Goal: Task Accomplishment & Management: Use online tool/utility

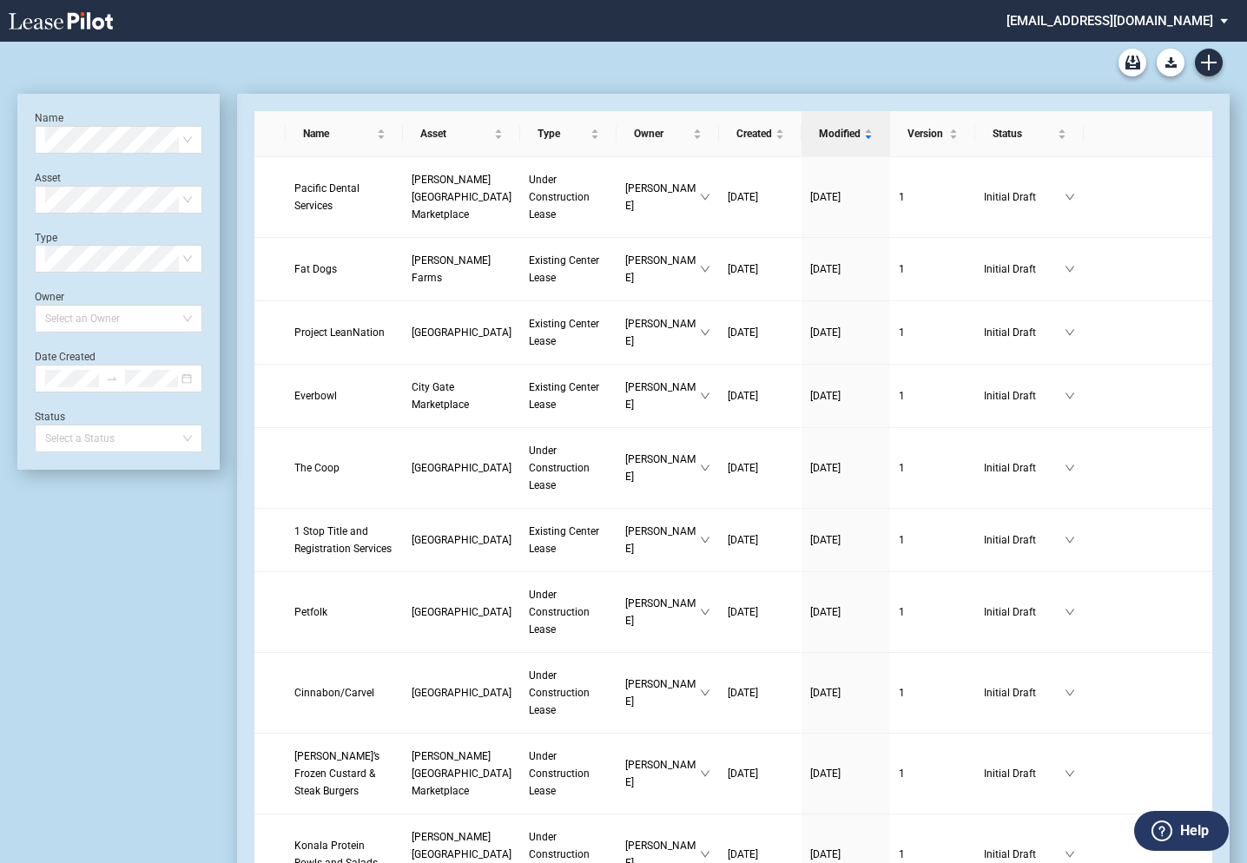
click at [1087, 23] on md-select "barclaygroup@leasepilot.co Change Password 2-Factor Authentication Admin Area F…" at bounding box center [1124, 19] width 238 height 39
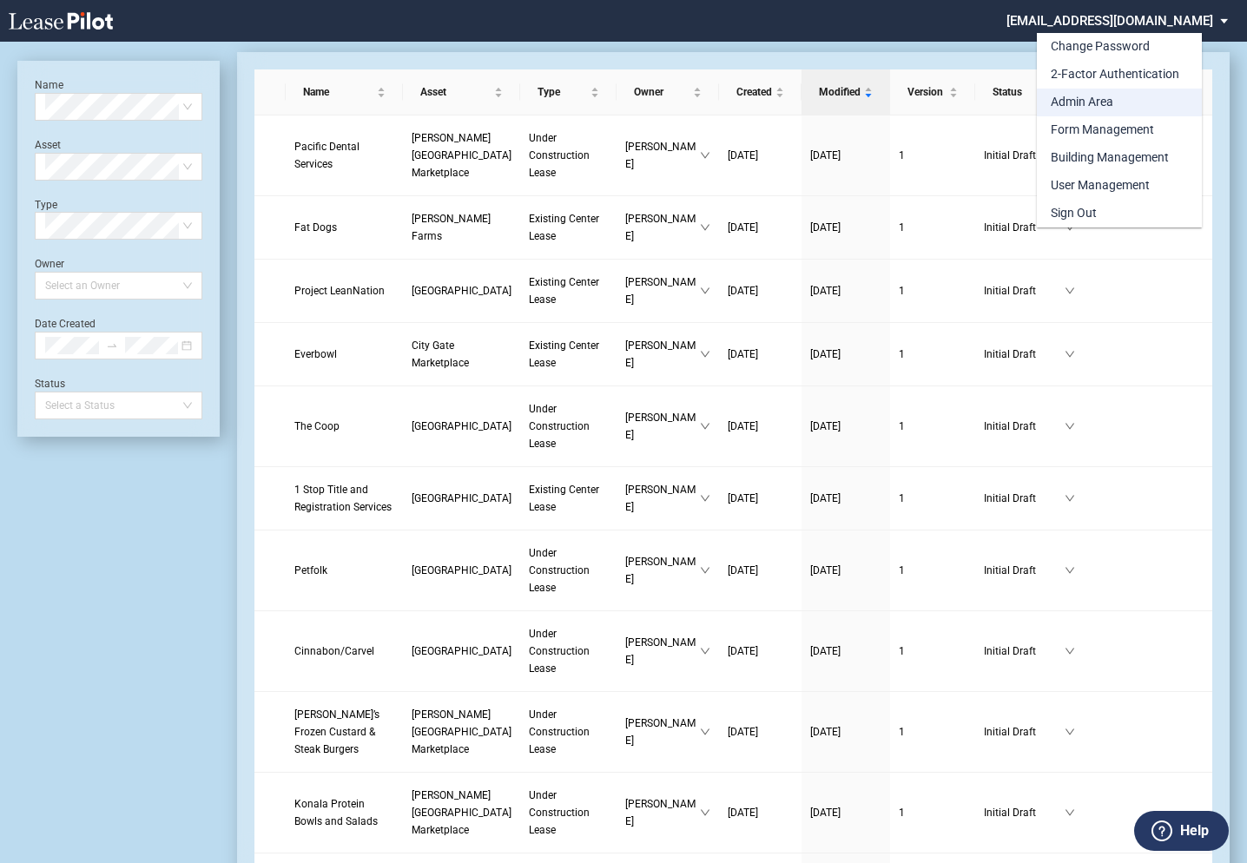
click at [1080, 94] on div "Admin Area" at bounding box center [1082, 102] width 63 height 17
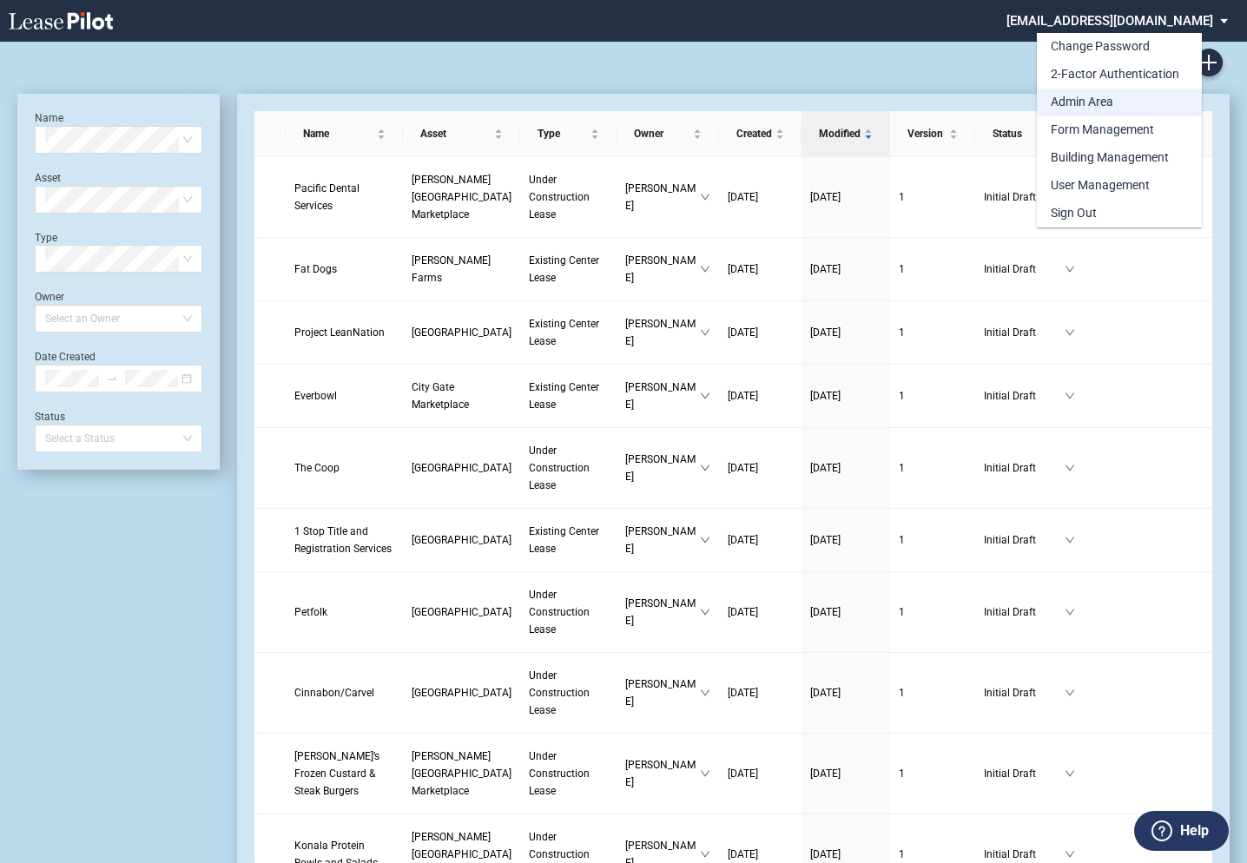
scroll to position [42, 0]
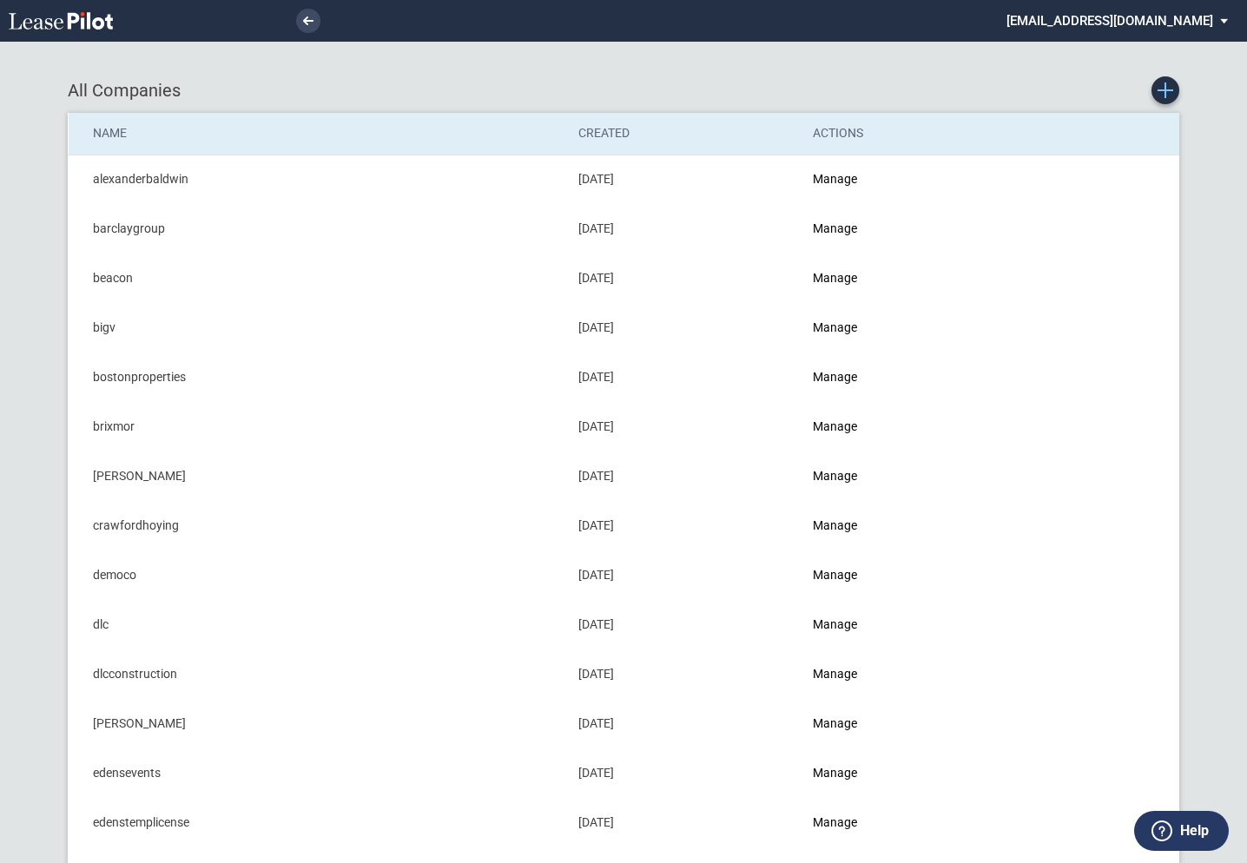
click at [1164, 92] on use "Create new Company" at bounding box center [1165, 90] width 16 height 16
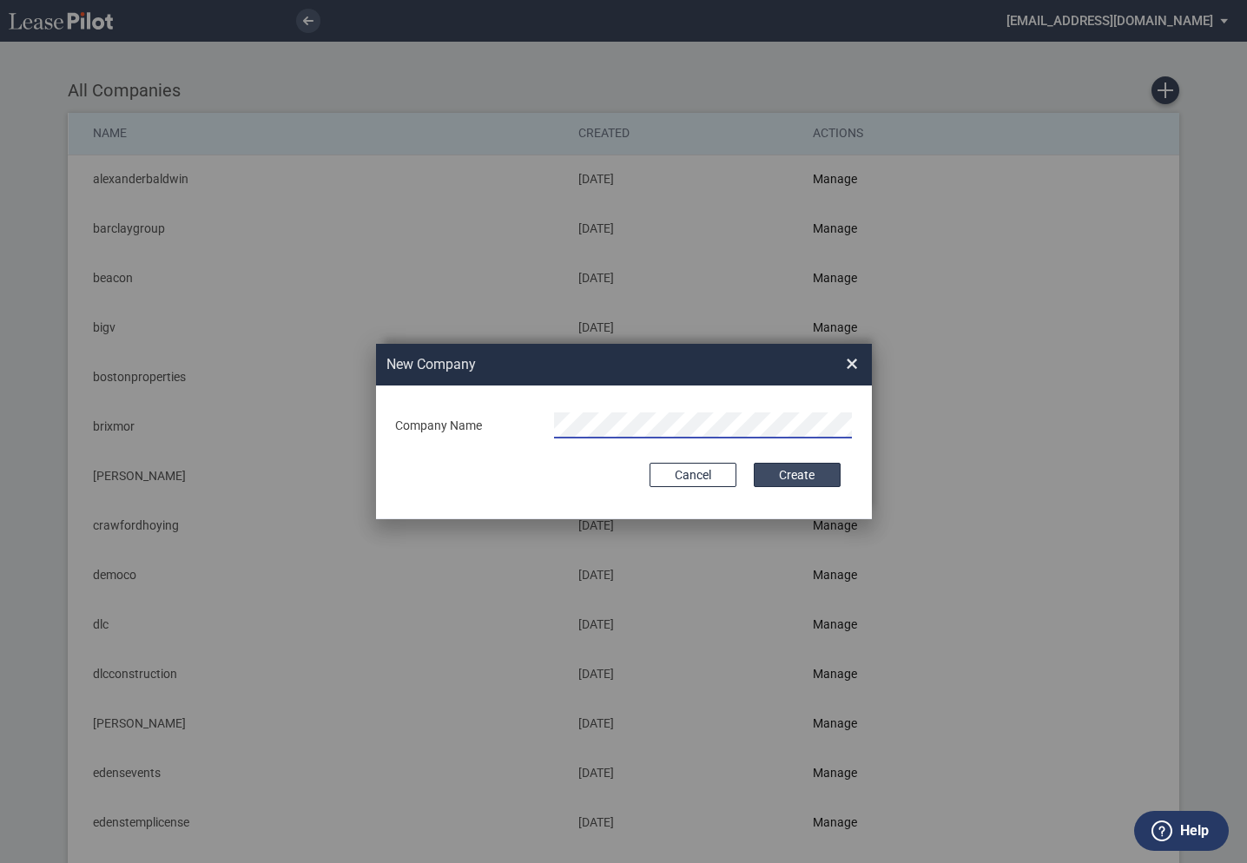
click at [789, 478] on button "Create" at bounding box center [797, 475] width 87 height 24
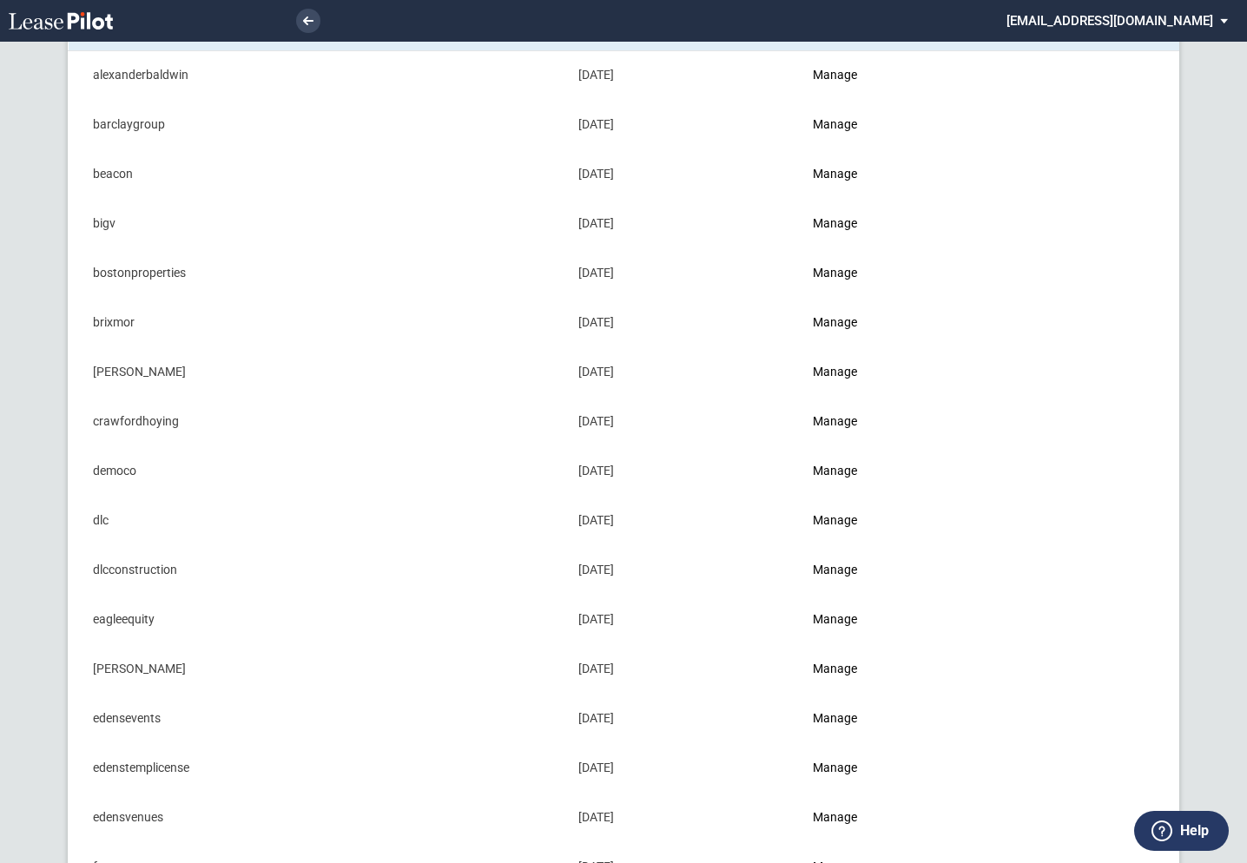
scroll to position [128, 0]
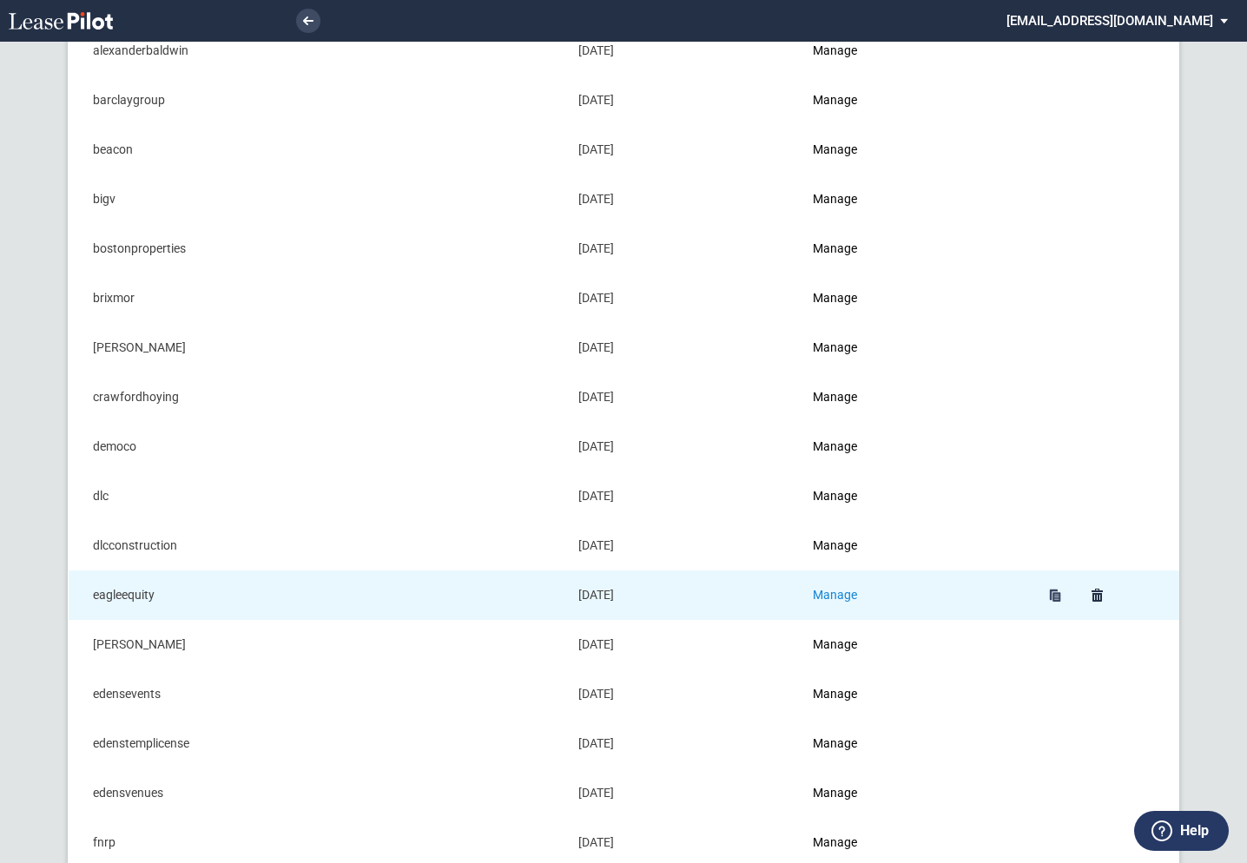
click at [836, 595] on link "Manage" at bounding box center [835, 595] width 44 height 14
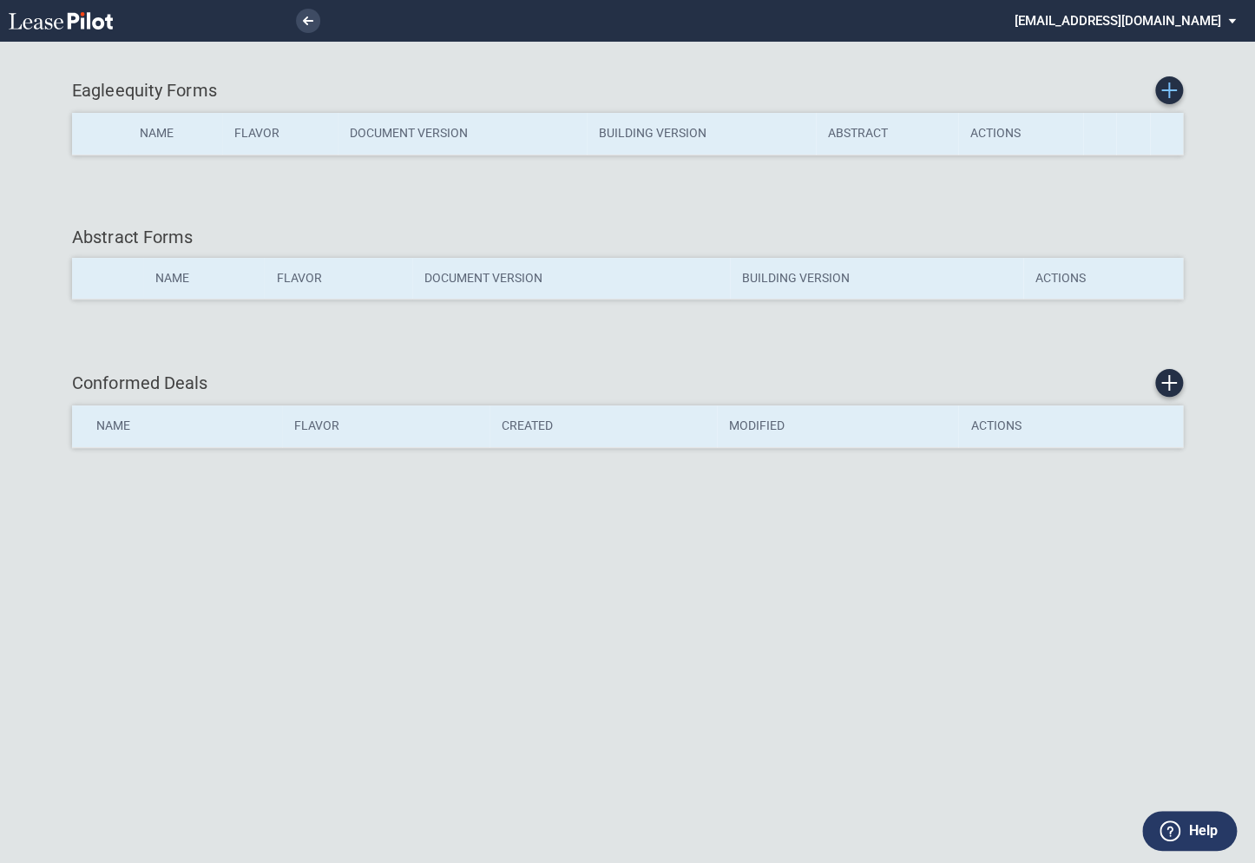
click at [1172, 90] on use "Create new Form" at bounding box center [1170, 90] width 16 height 16
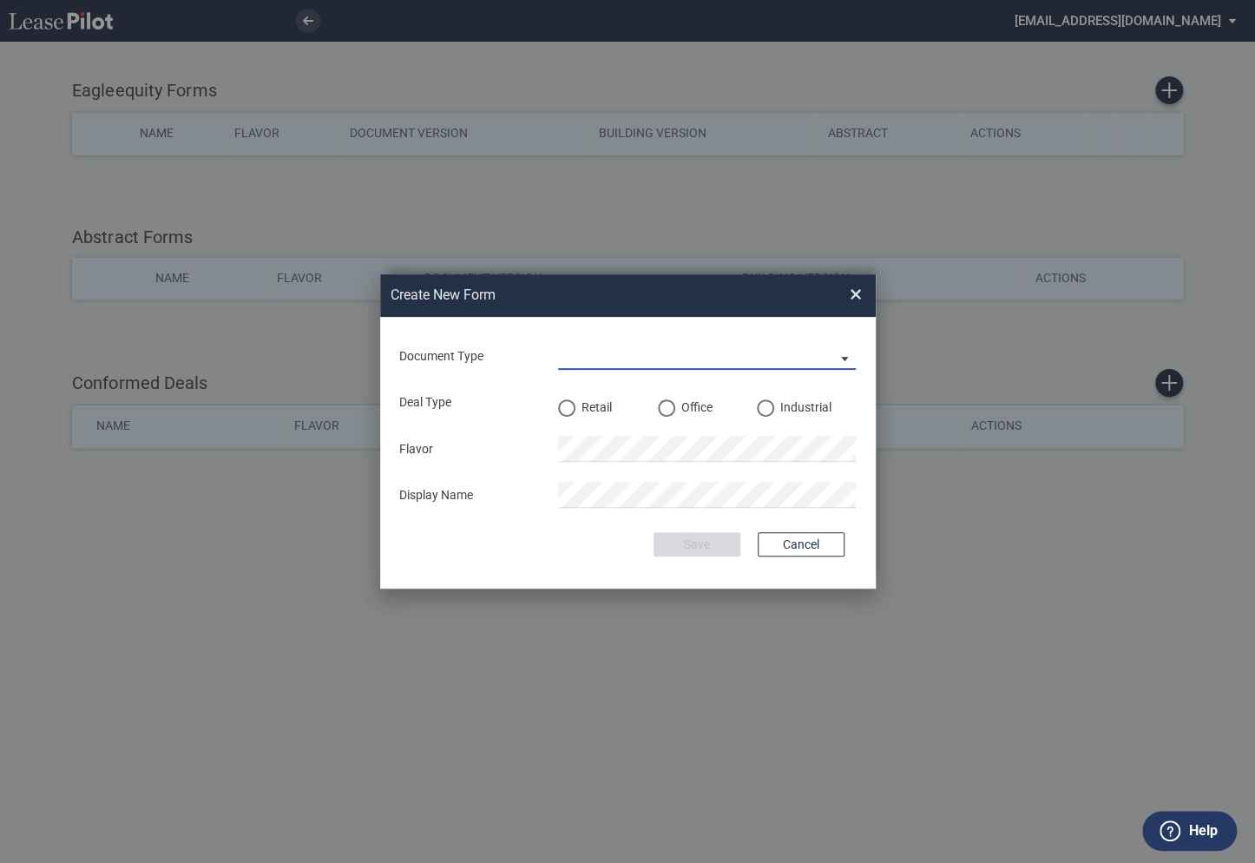
click at [596, 361] on md-select "Lease Amendment LOI" at bounding box center [707, 357] width 298 height 26
click at [580, 353] on div "Lease" at bounding box center [577, 357] width 36 height 19
click at [568, 412] on div "Retail" at bounding box center [566, 407] width 17 height 17
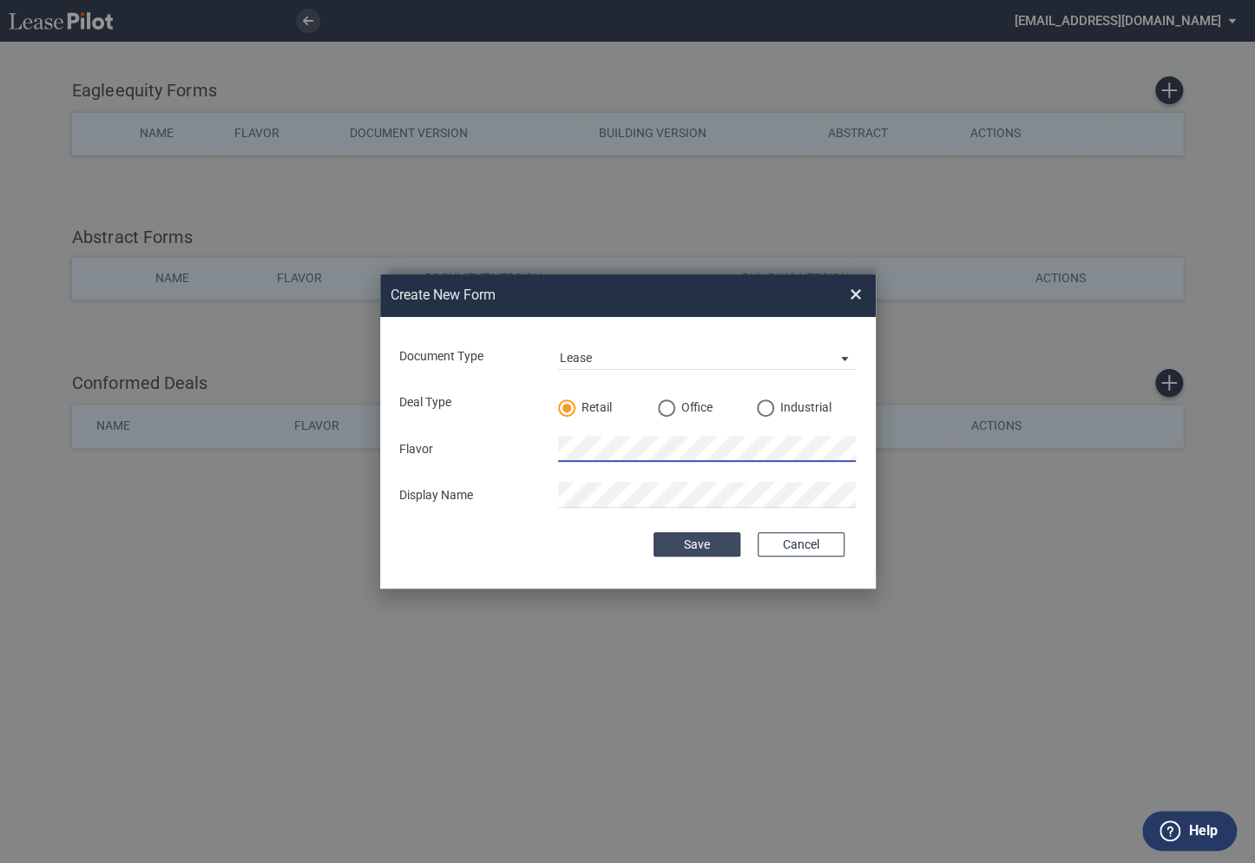
click at [702, 548] on button "Save" at bounding box center [697, 544] width 87 height 24
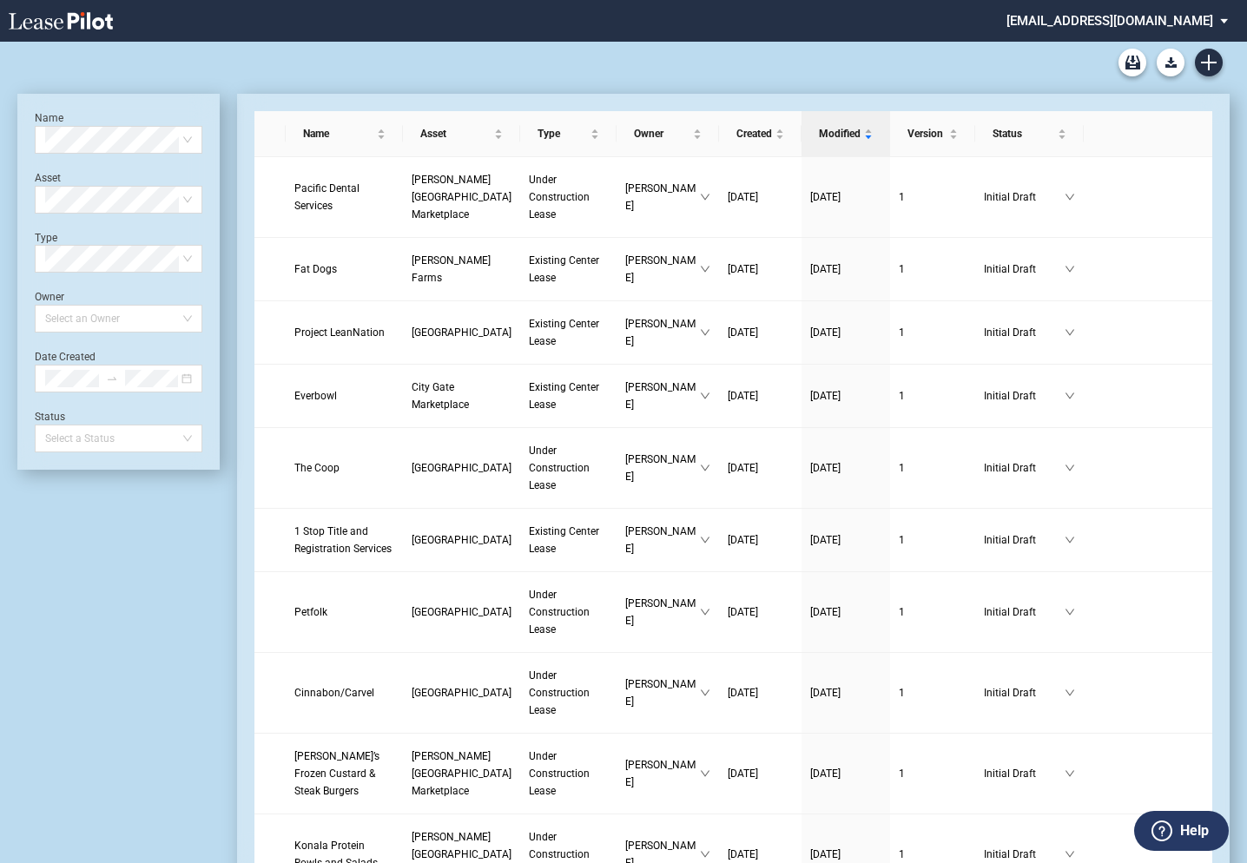
click at [1079, 21] on md-select "[EMAIL_ADDRESS][DOMAIN_NAME] Change Password 2-Factor Authentication Admin Area…" at bounding box center [1124, 19] width 238 height 39
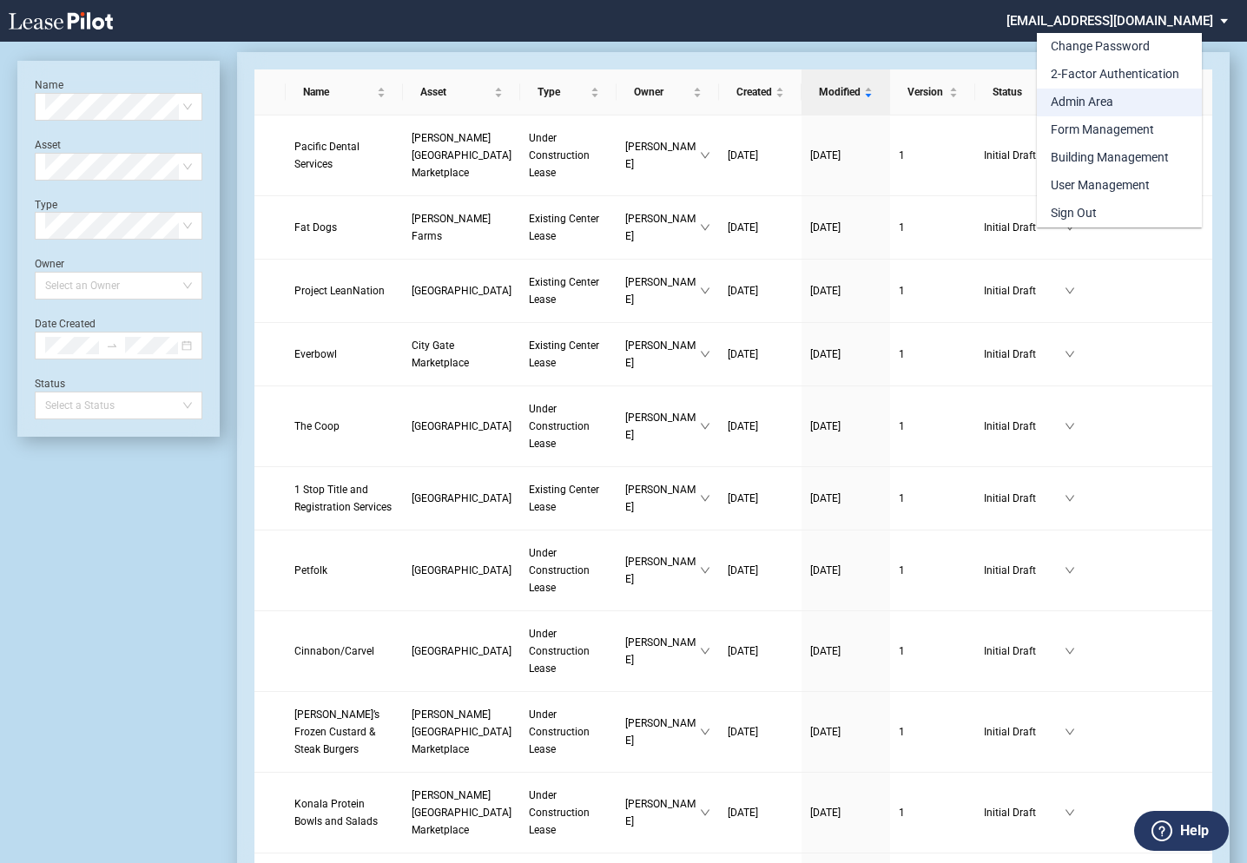
click at [1075, 101] on div "Admin Area" at bounding box center [1082, 102] width 63 height 17
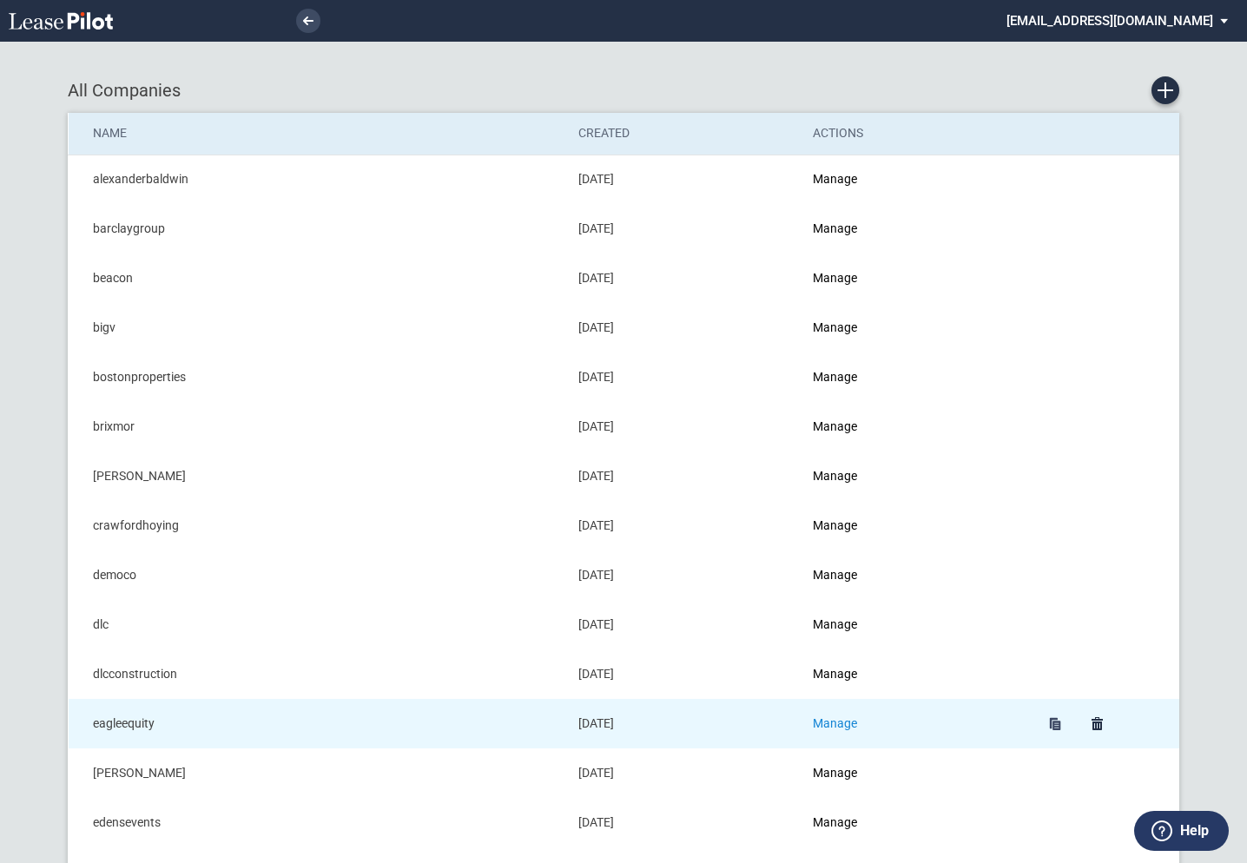
click at [845, 720] on link "Manage" at bounding box center [835, 723] width 44 height 14
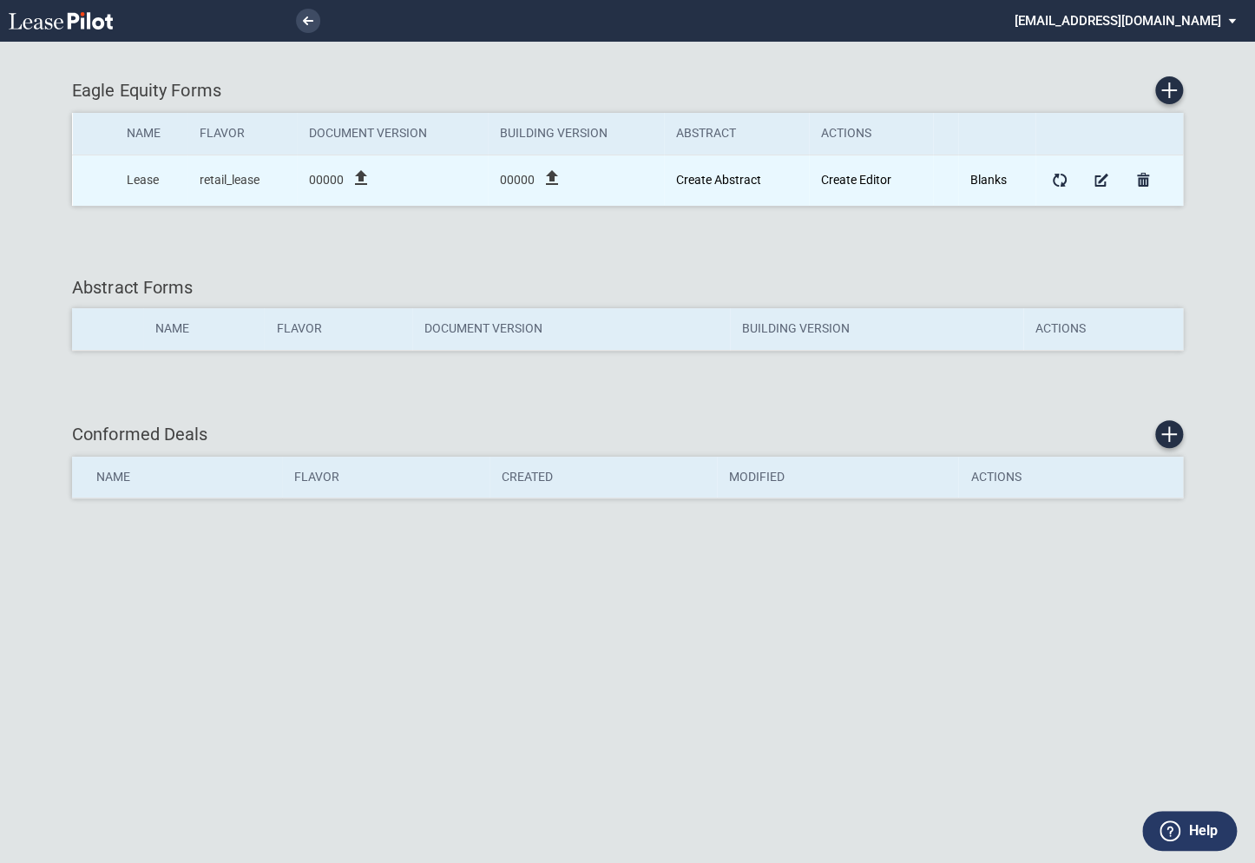
click at [361, 173] on icon "file_upload" at bounding box center [361, 178] width 21 height 21
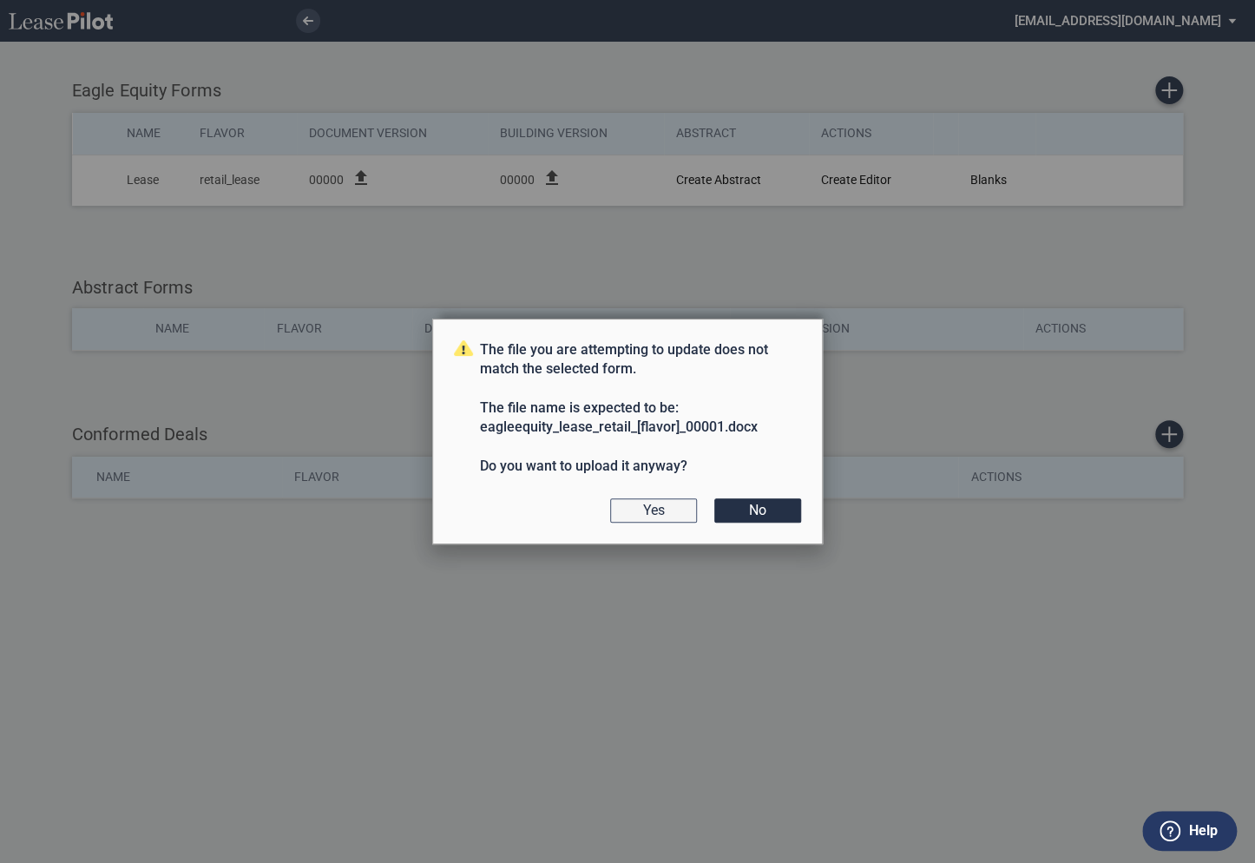
click at [671, 512] on button "Yes" at bounding box center [653, 510] width 87 height 24
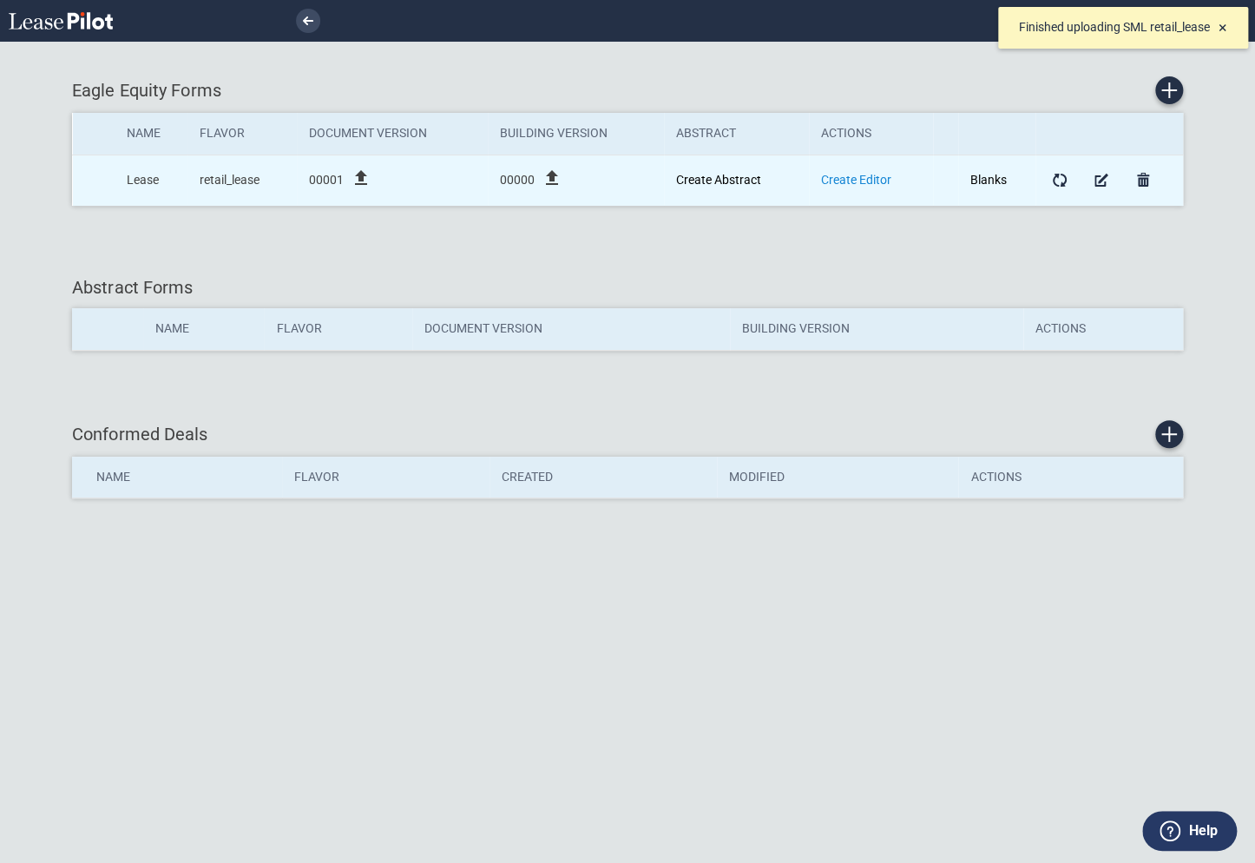
click at [840, 178] on link "Create Editor" at bounding box center [856, 180] width 70 height 14
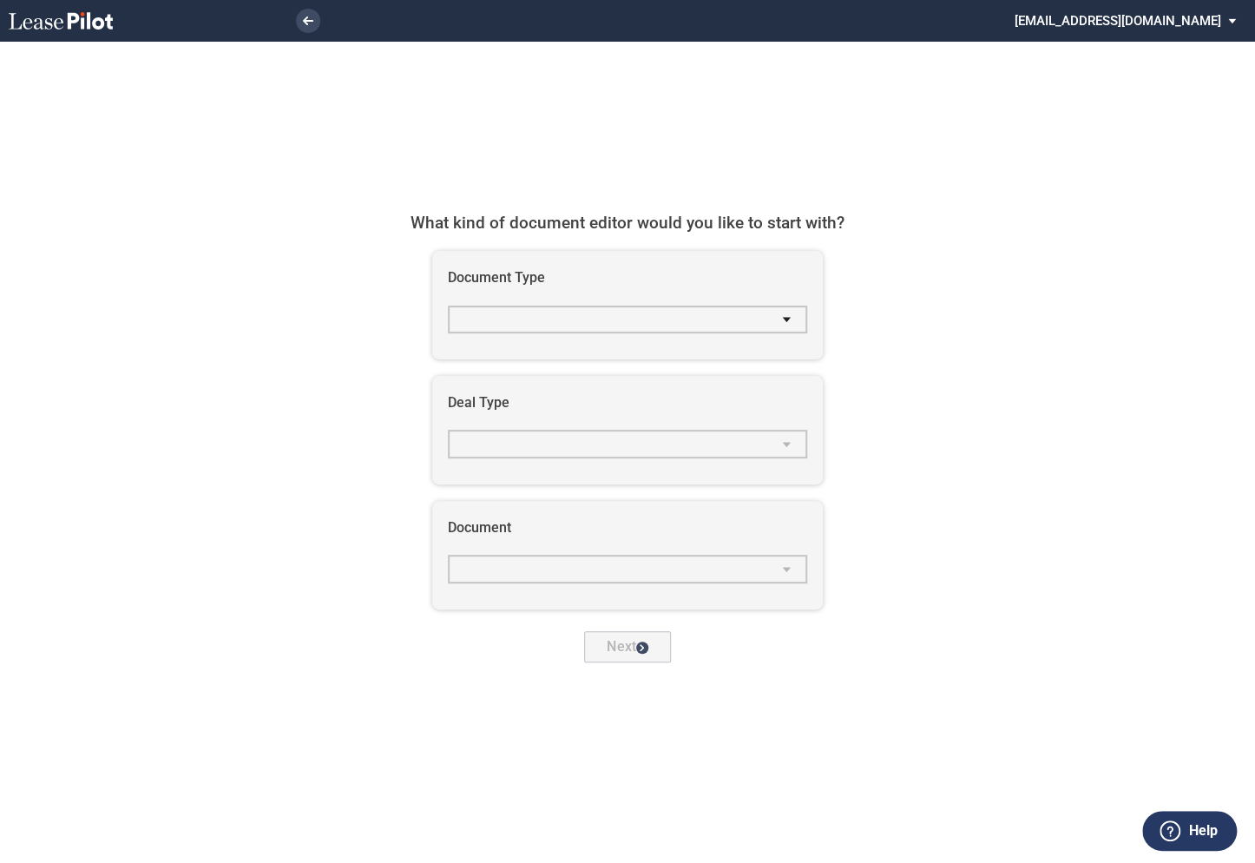
click at [574, 322] on md-select "select Document Type" at bounding box center [627, 320] width 359 height 28
click at [527, 322] on md-content at bounding box center [628, 321] width 351 height 28
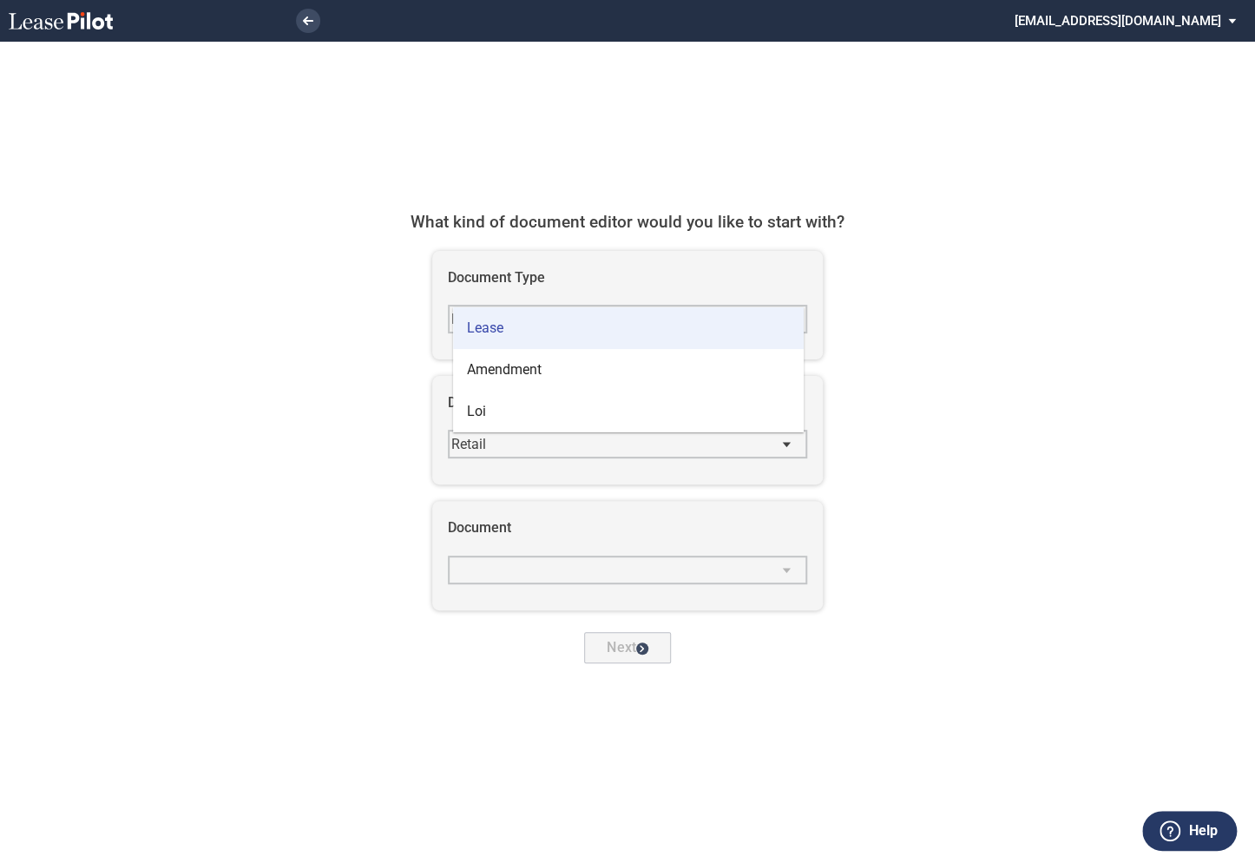
click at [494, 322] on span "Lease" at bounding box center [485, 328] width 36 height 16
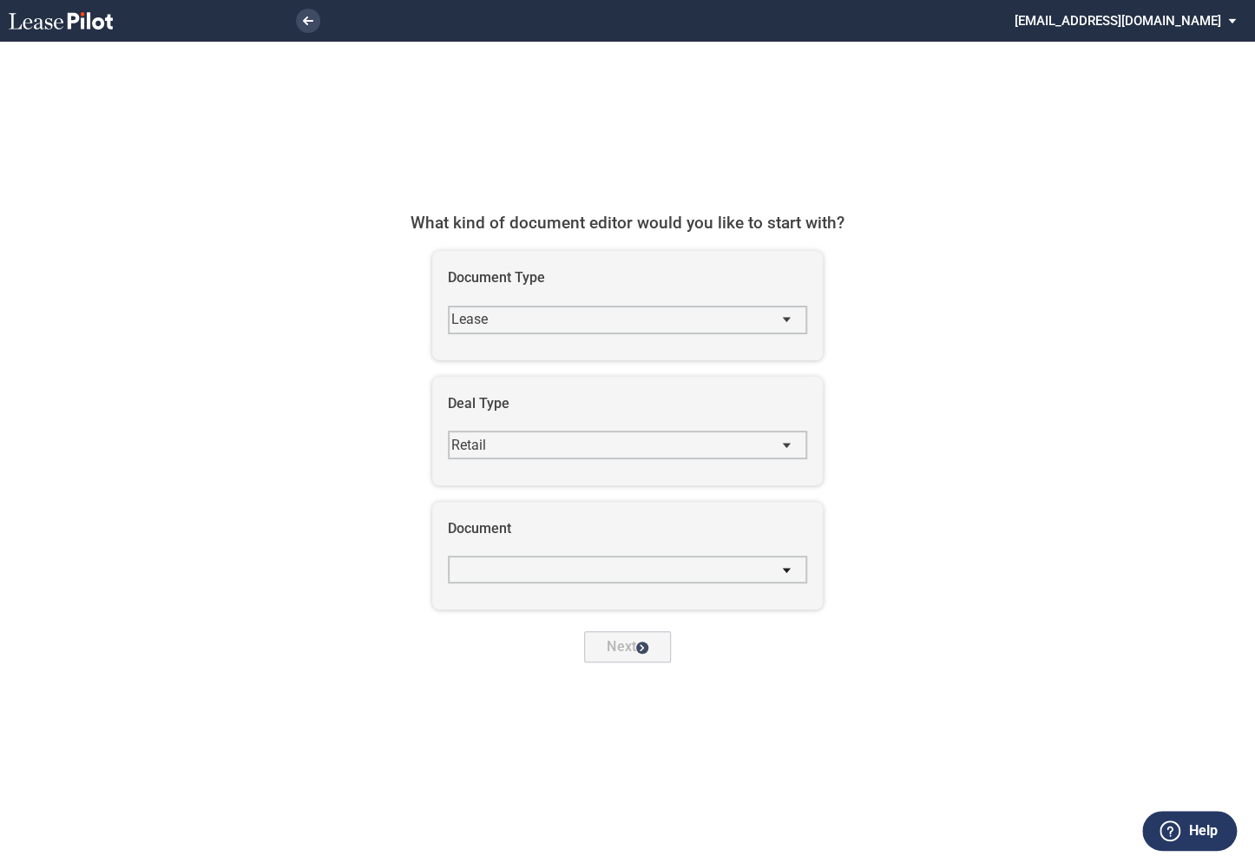
click at [505, 568] on md-select "Casto - Retail_lease Hajjar - Retail_lease Kite - Retail_lease Ubp - Retail_lea…" at bounding box center [627, 570] width 359 height 28
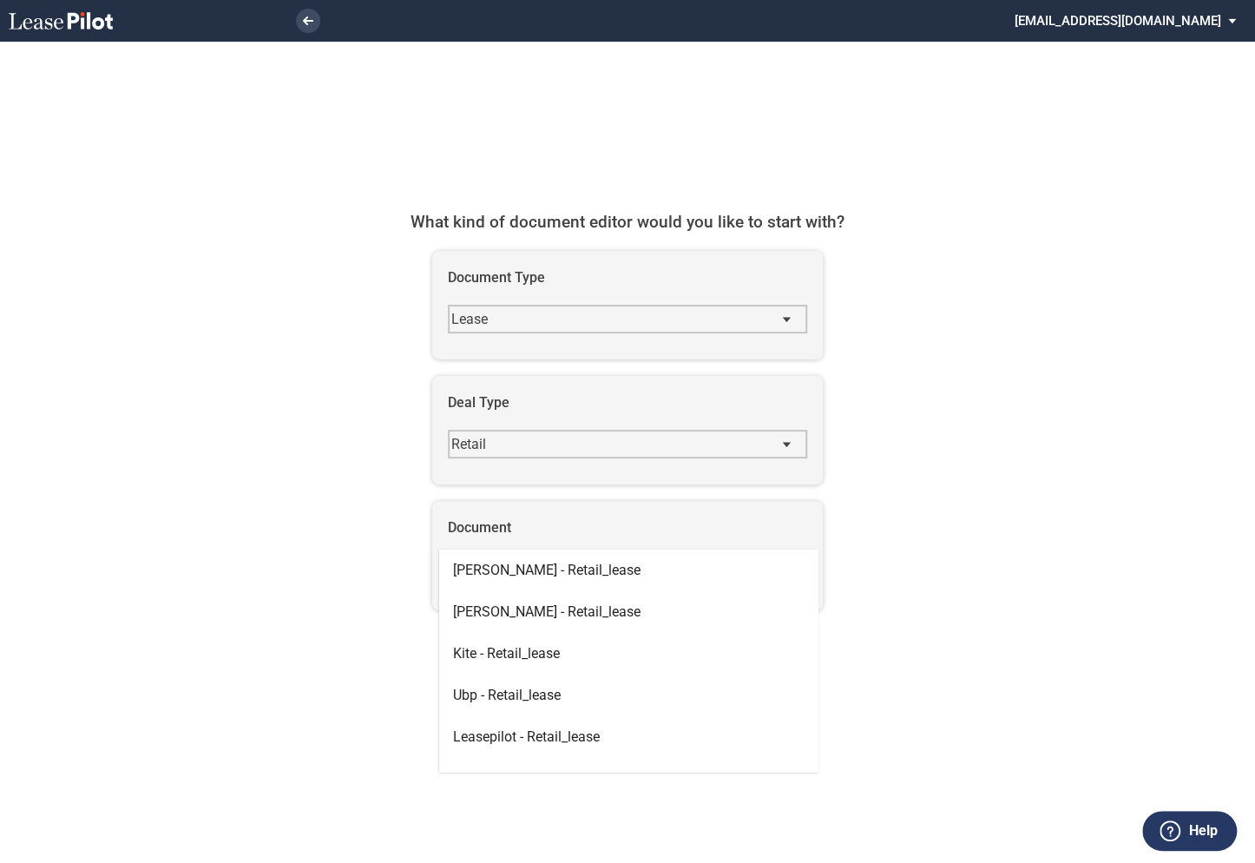
click at [505, 568] on span "Casto - Retail_lease" at bounding box center [547, 570] width 188 height 16
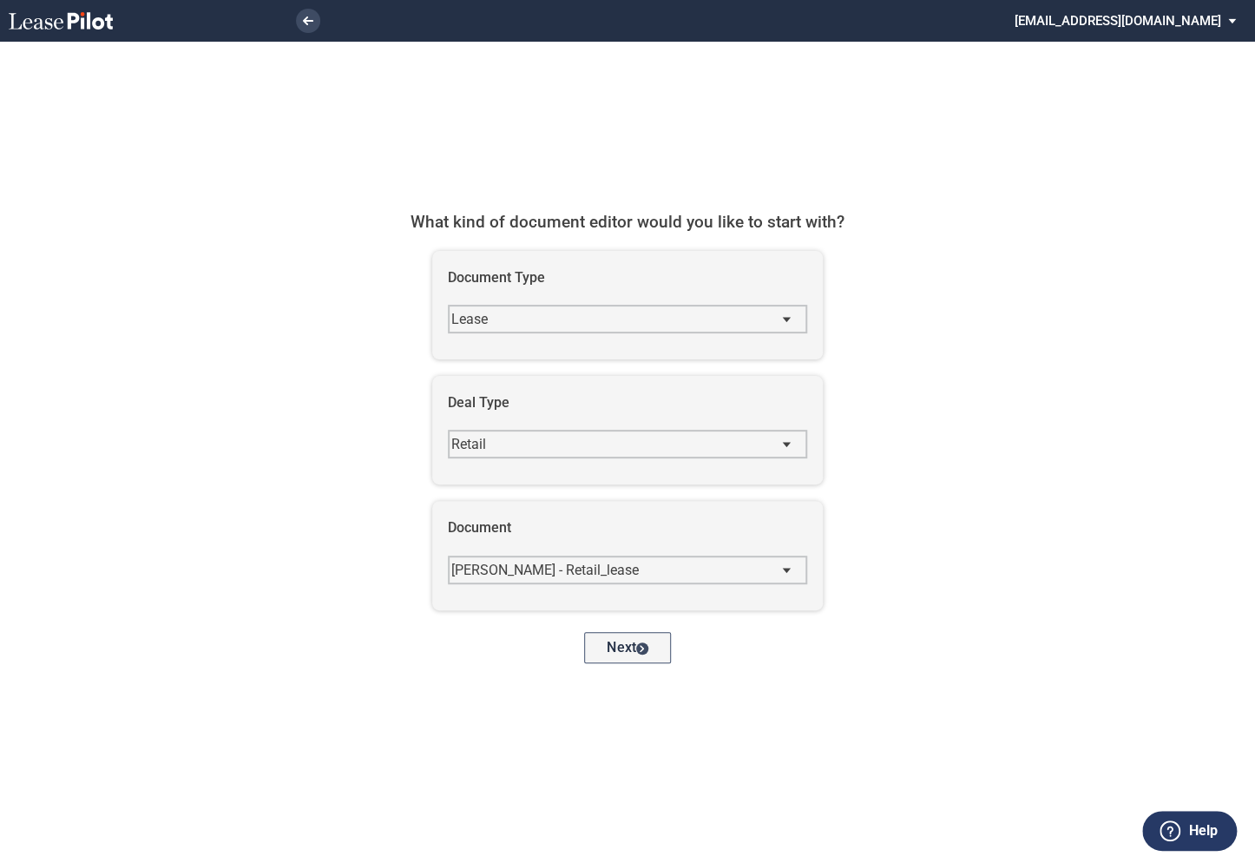
click at [643, 645] on use "Next" at bounding box center [642, 648] width 4 height 7
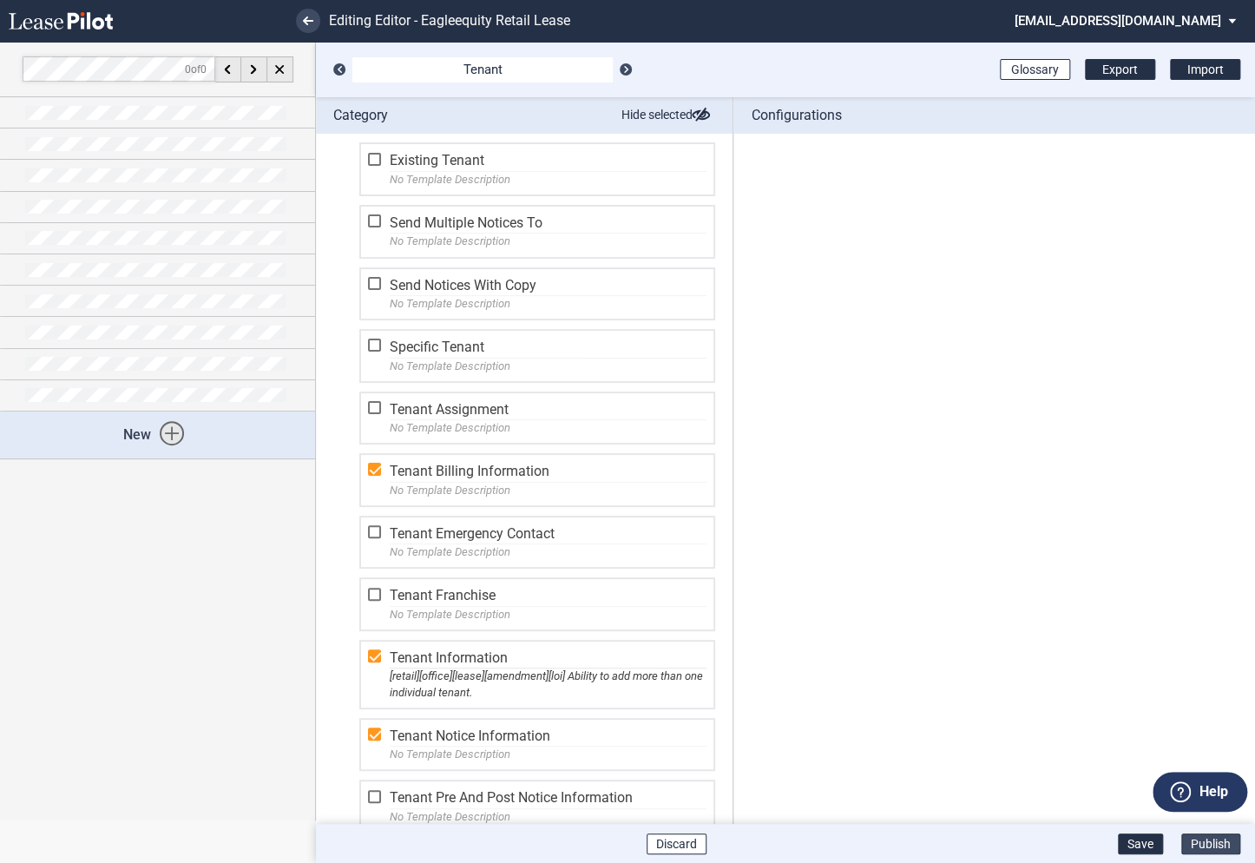
click at [1213, 842] on button "Publish" at bounding box center [1211, 844] width 59 height 21
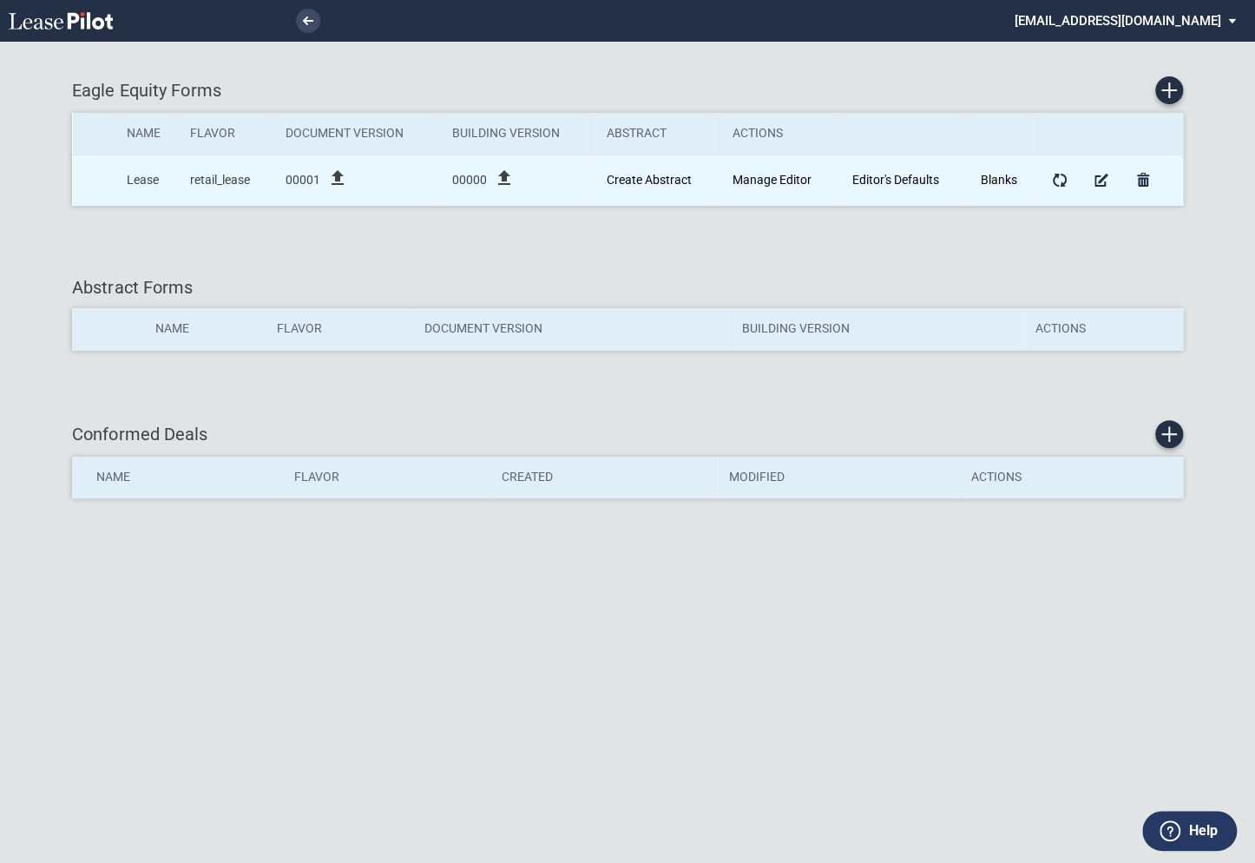
click at [507, 177] on icon "file_upload" at bounding box center [504, 178] width 21 height 21
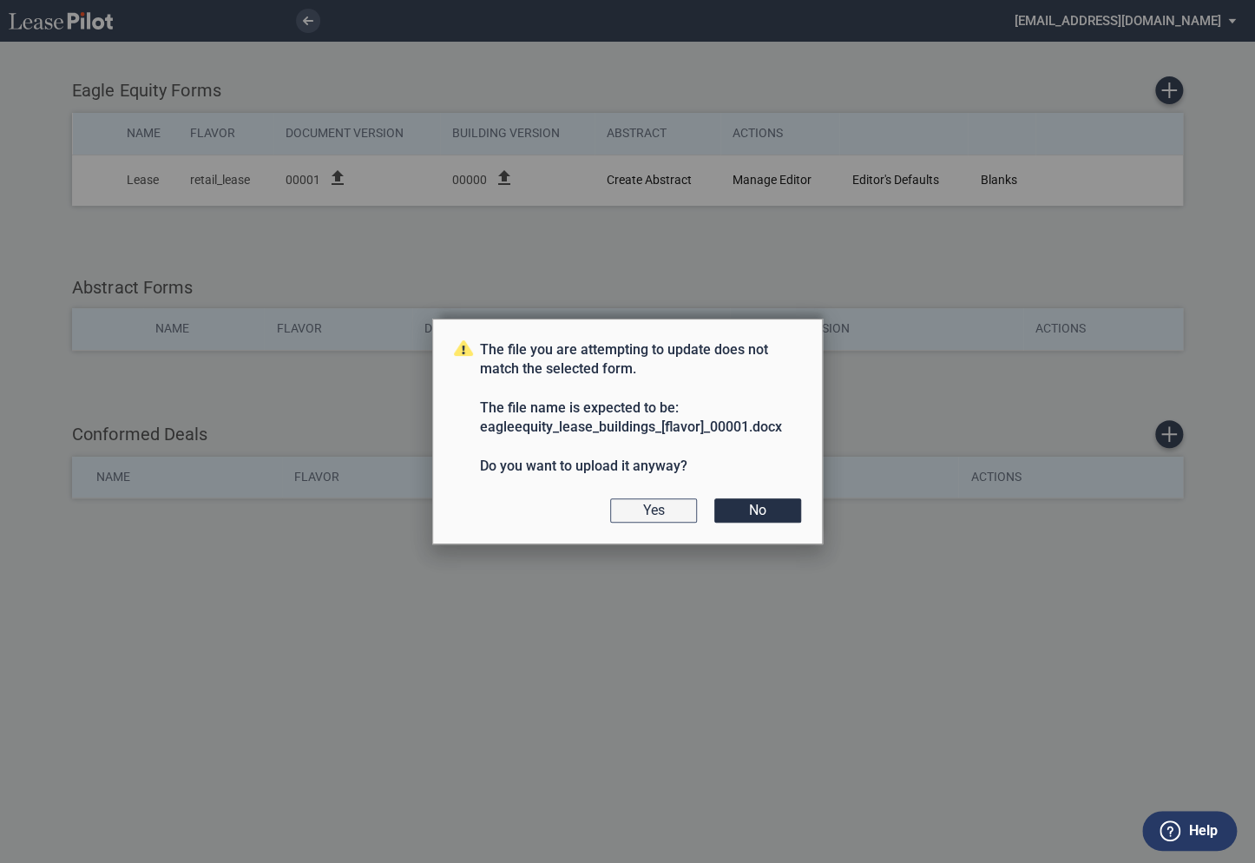
click at [659, 516] on button "Yes" at bounding box center [653, 510] width 87 height 24
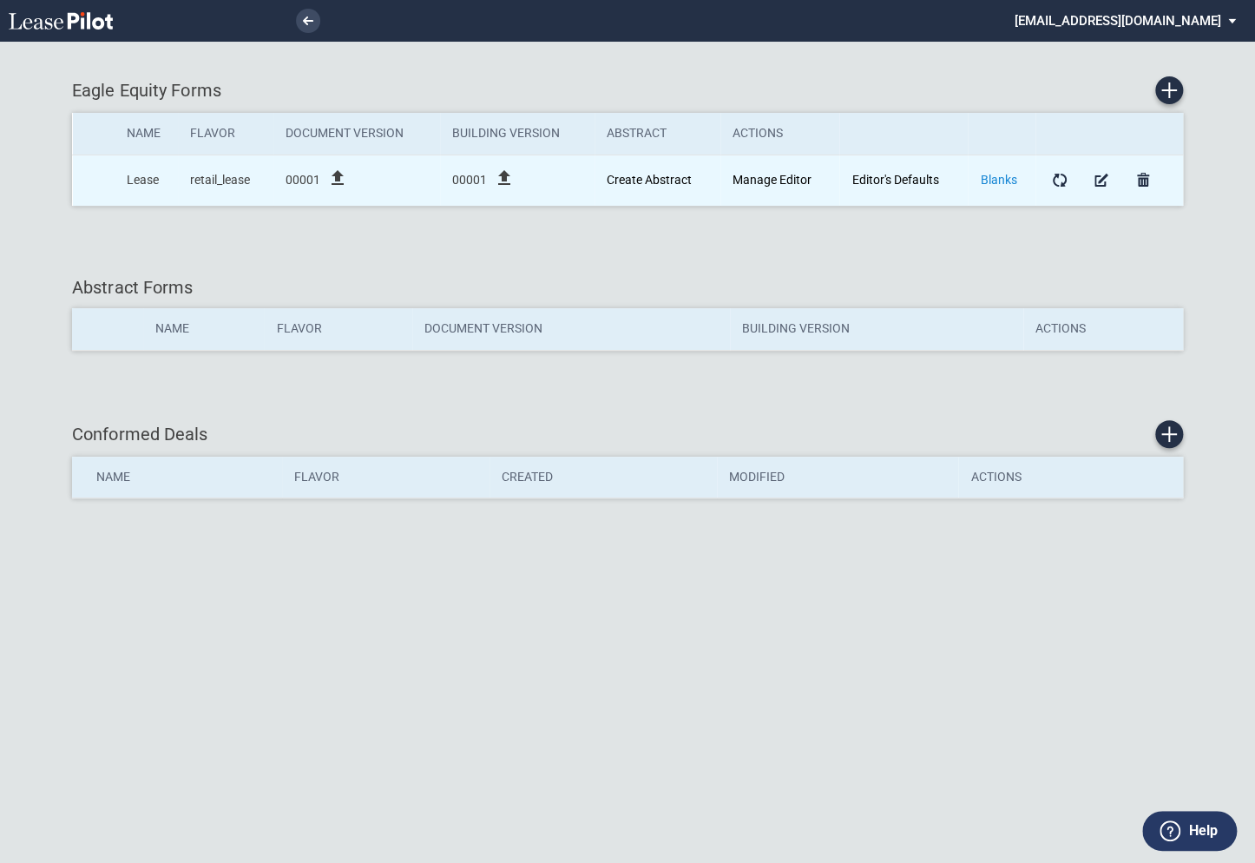
click at [1001, 176] on link "Blanks" at bounding box center [998, 180] width 36 height 14
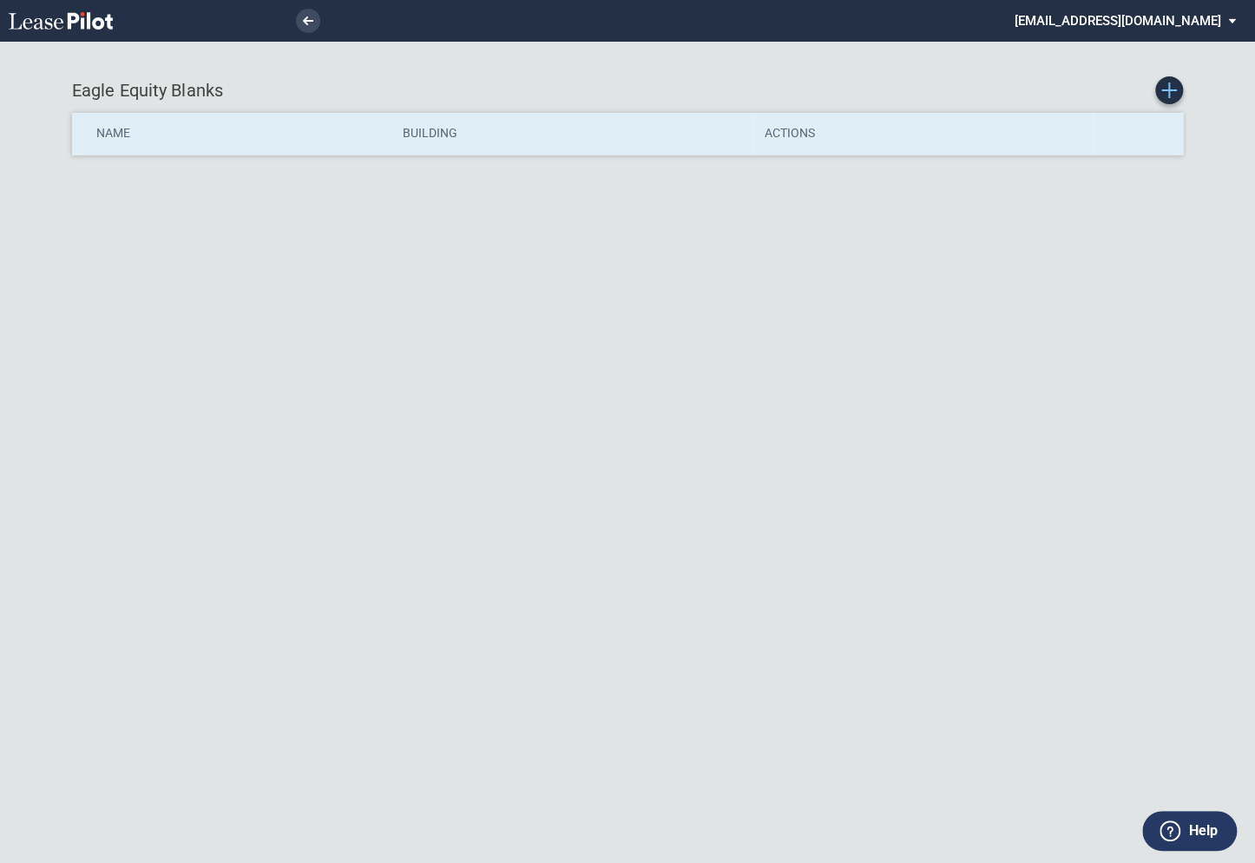
click at [1168, 93] on use "Create new Blank Form" at bounding box center [1170, 90] width 16 height 16
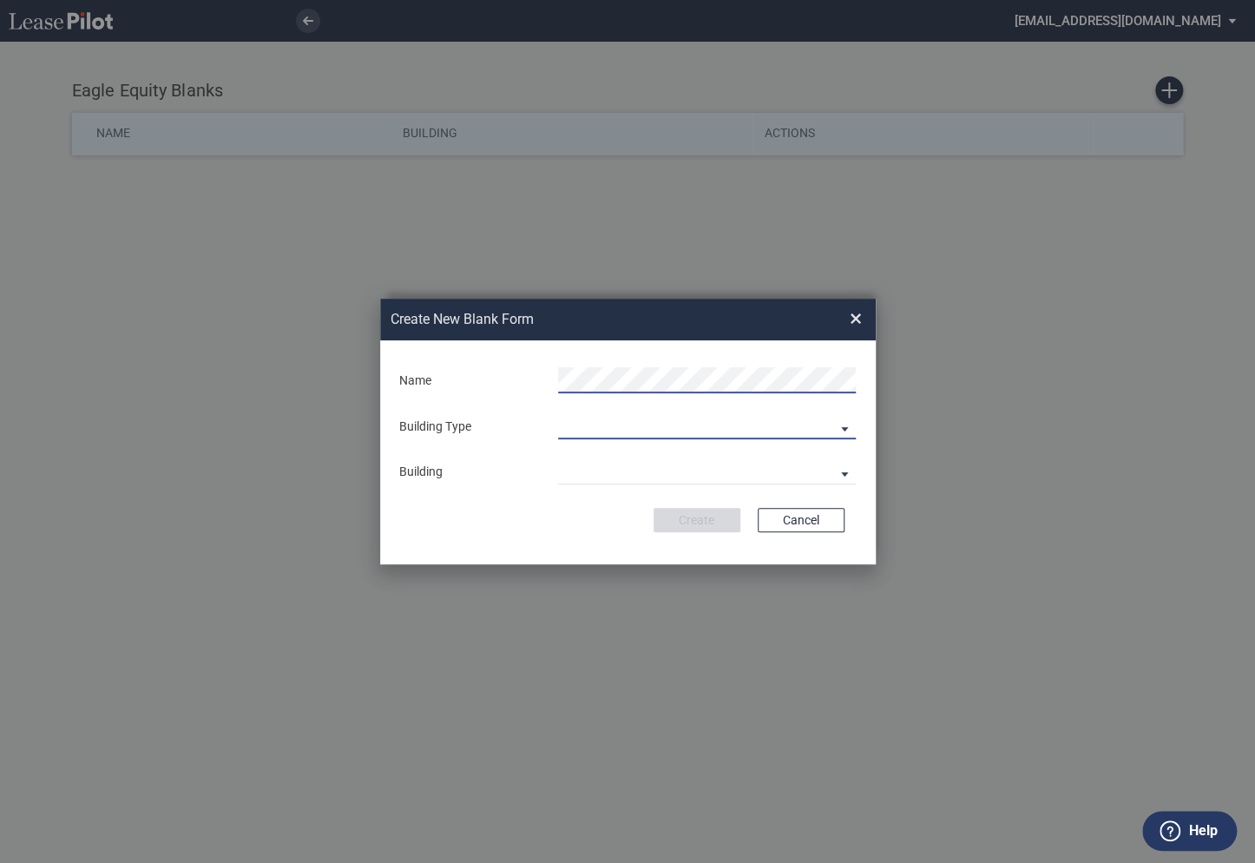
click at [840, 429] on md-select "Building Predefined Empty Building New Empty Building" at bounding box center [707, 426] width 298 height 26
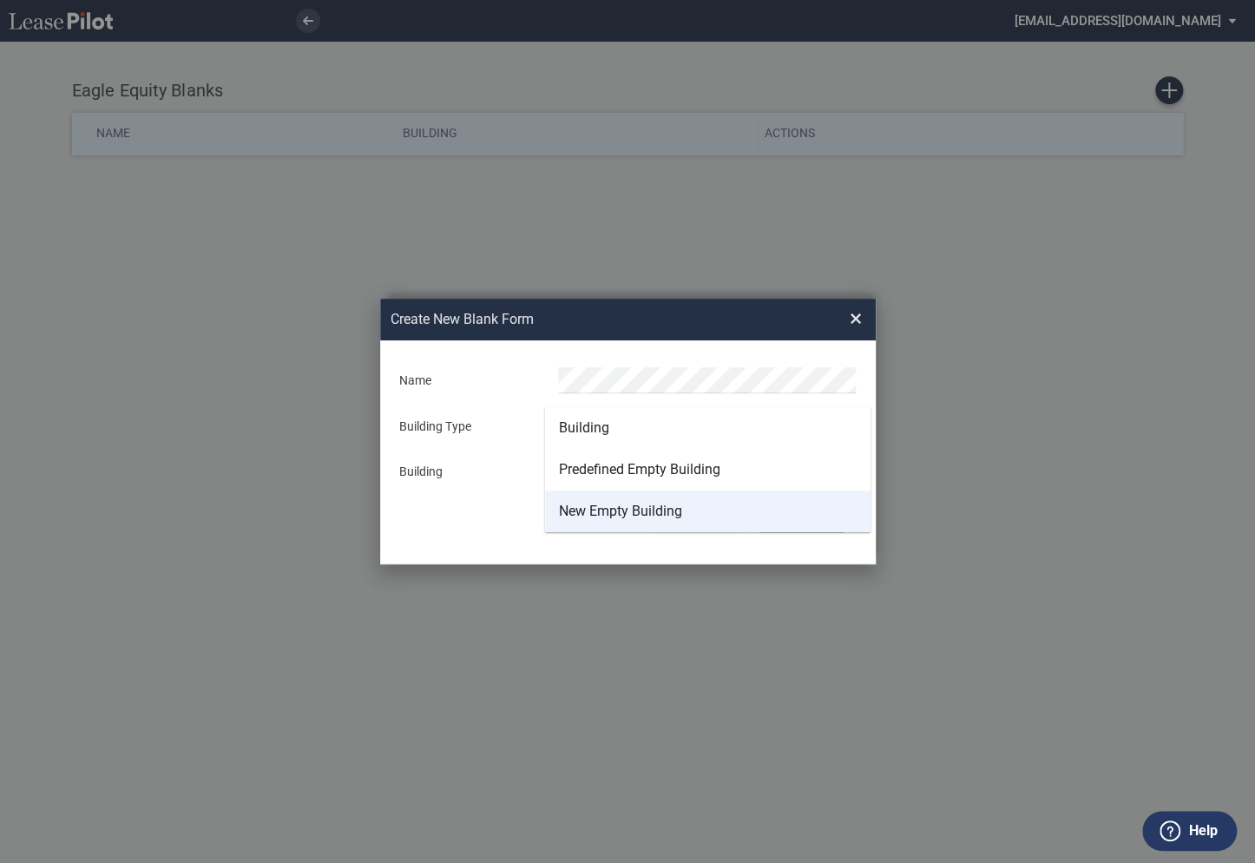
click at [603, 509] on div "New Empty Building" at bounding box center [620, 511] width 123 height 19
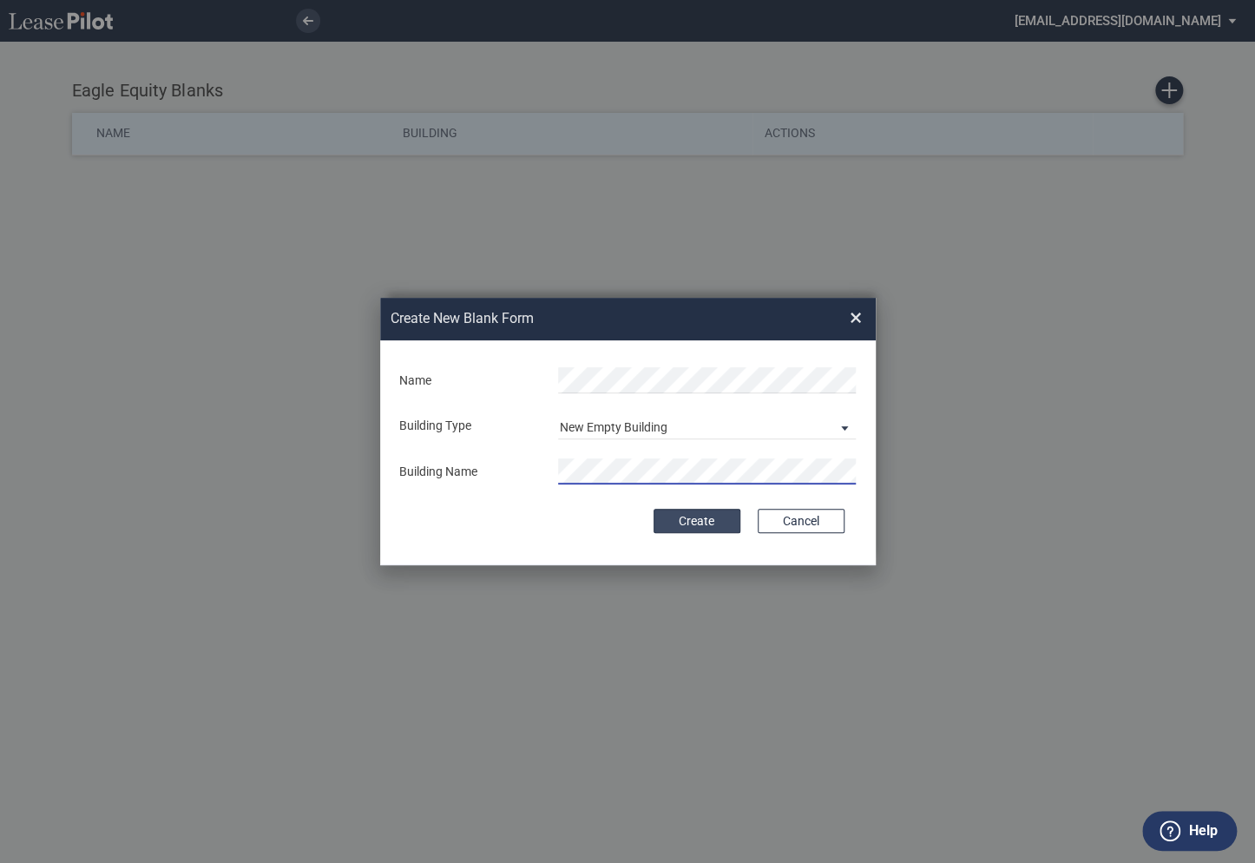
click at [685, 523] on button "Create" at bounding box center [697, 521] width 87 height 24
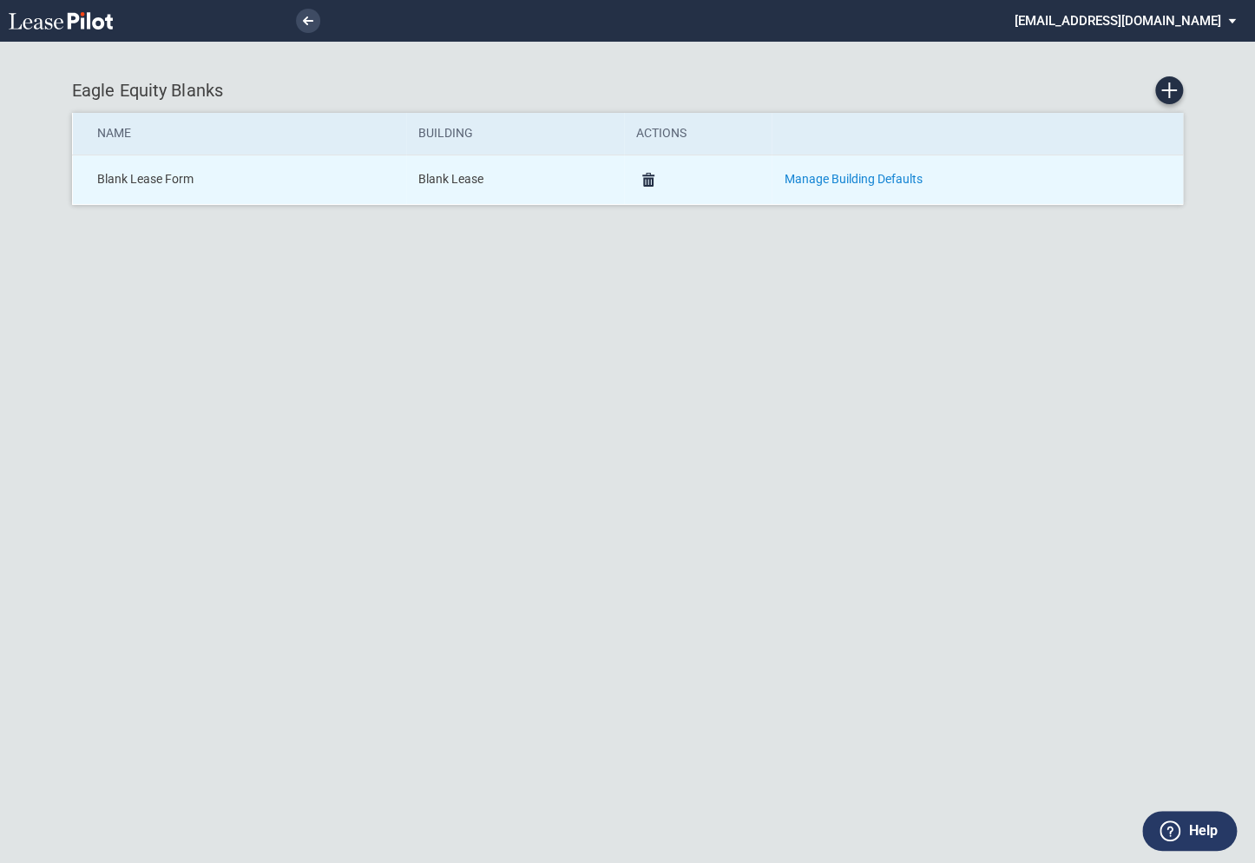
click at [862, 179] on link "Manage Building Defaults" at bounding box center [853, 179] width 138 height 14
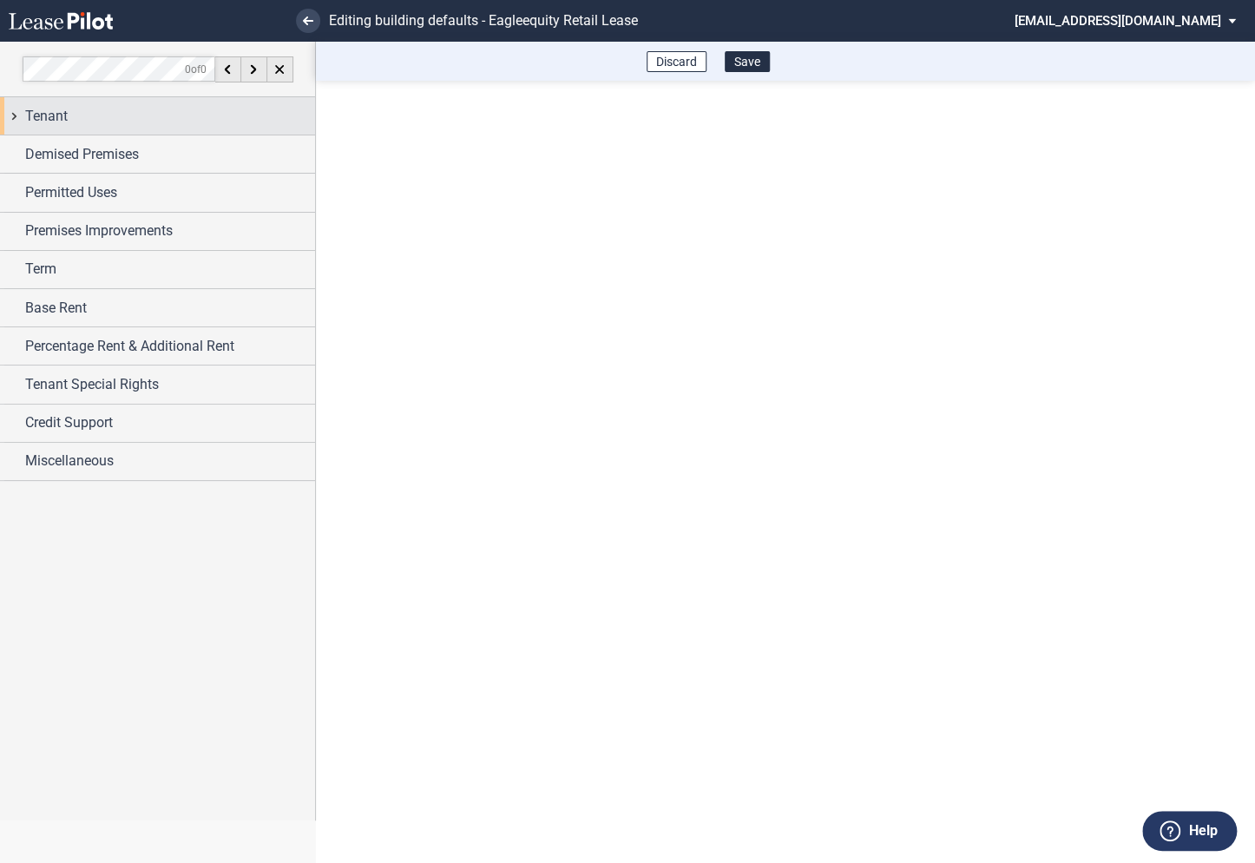
click at [13, 118] on div "Tenant" at bounding box center [157, 115] width 315 height 37
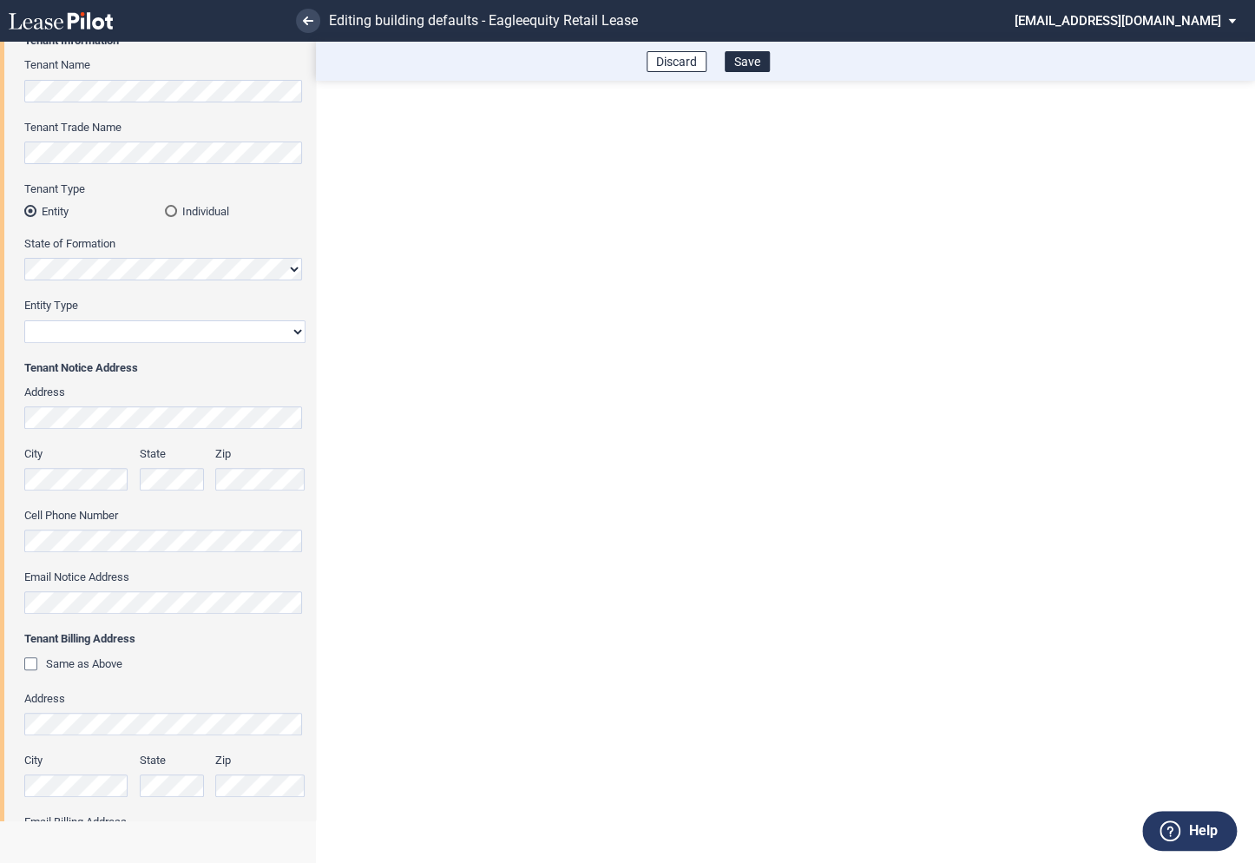
scroll to position [137, 0]
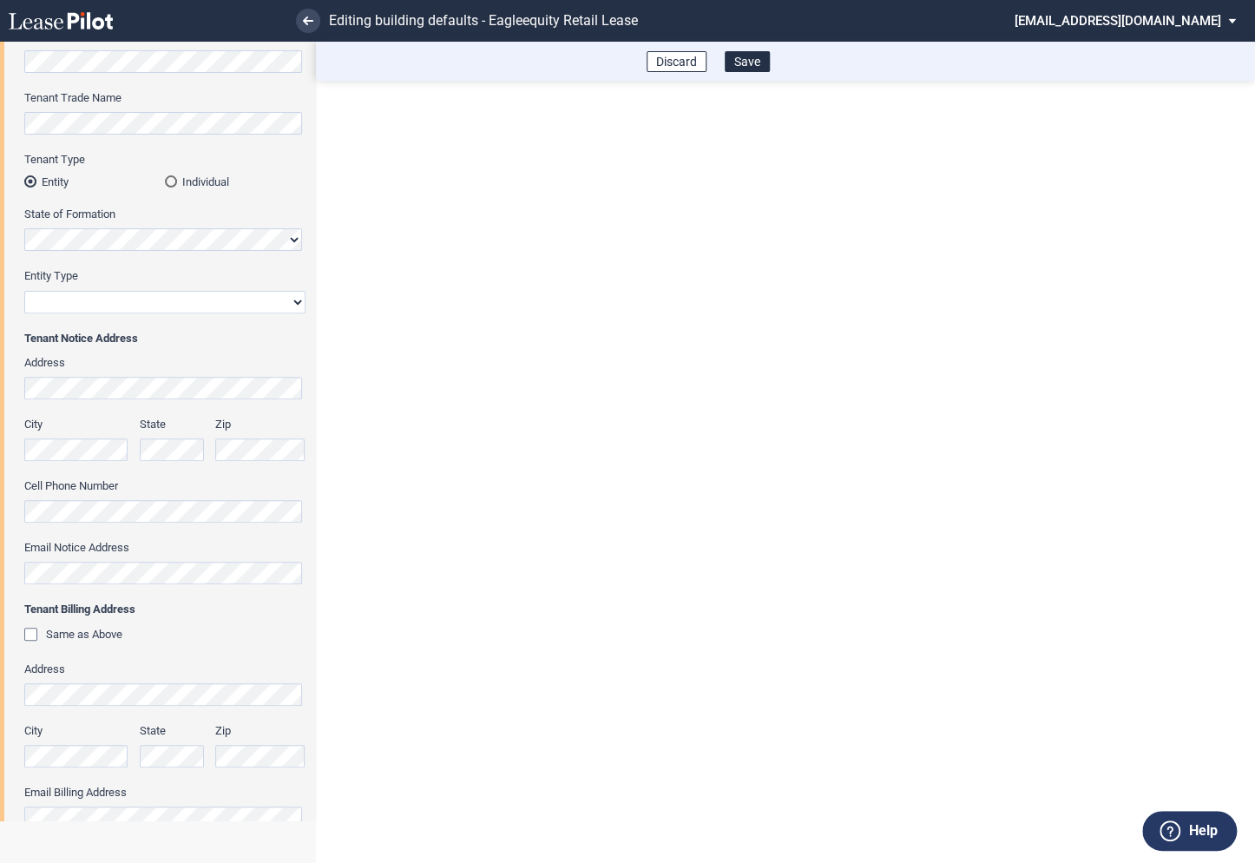
click at [30, 641] on div "Same as Above" at bounding box center [32, 636] width 17 height 17
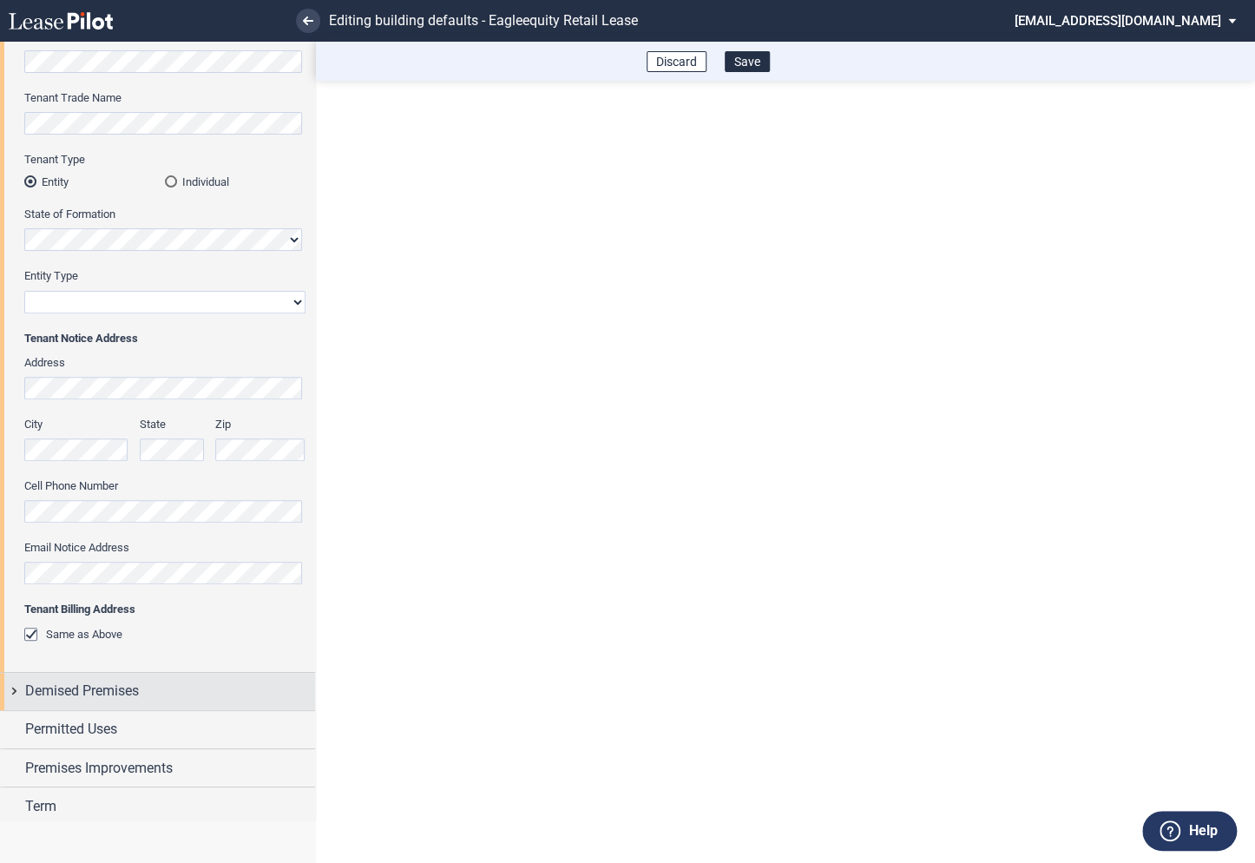
click at [17, 692] on div "Demised Premises" at bounding box center [157, 691] width 315 height 37
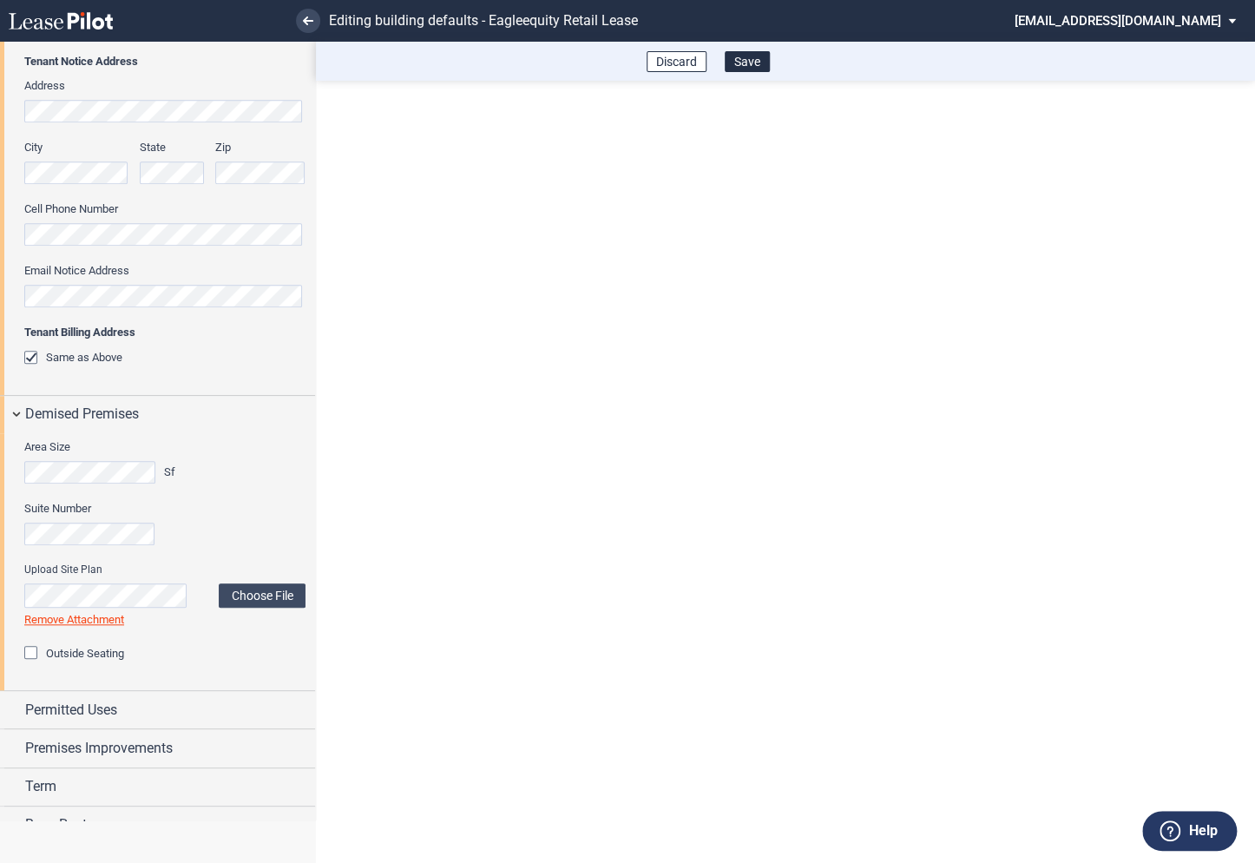
scroll to position [454, 0]
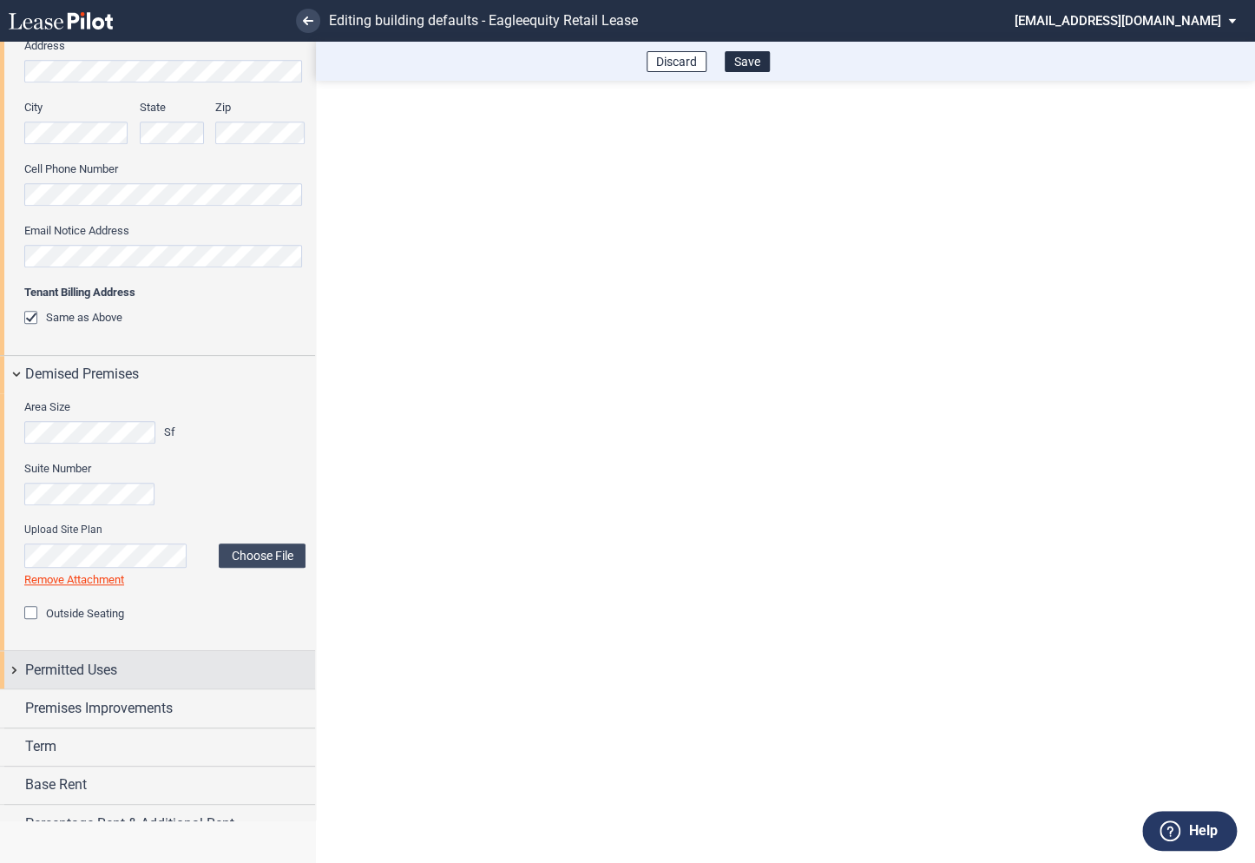
click at [9, 668] on div "Permitted Uses" at bounding box center [157, 669] width 315 height 37
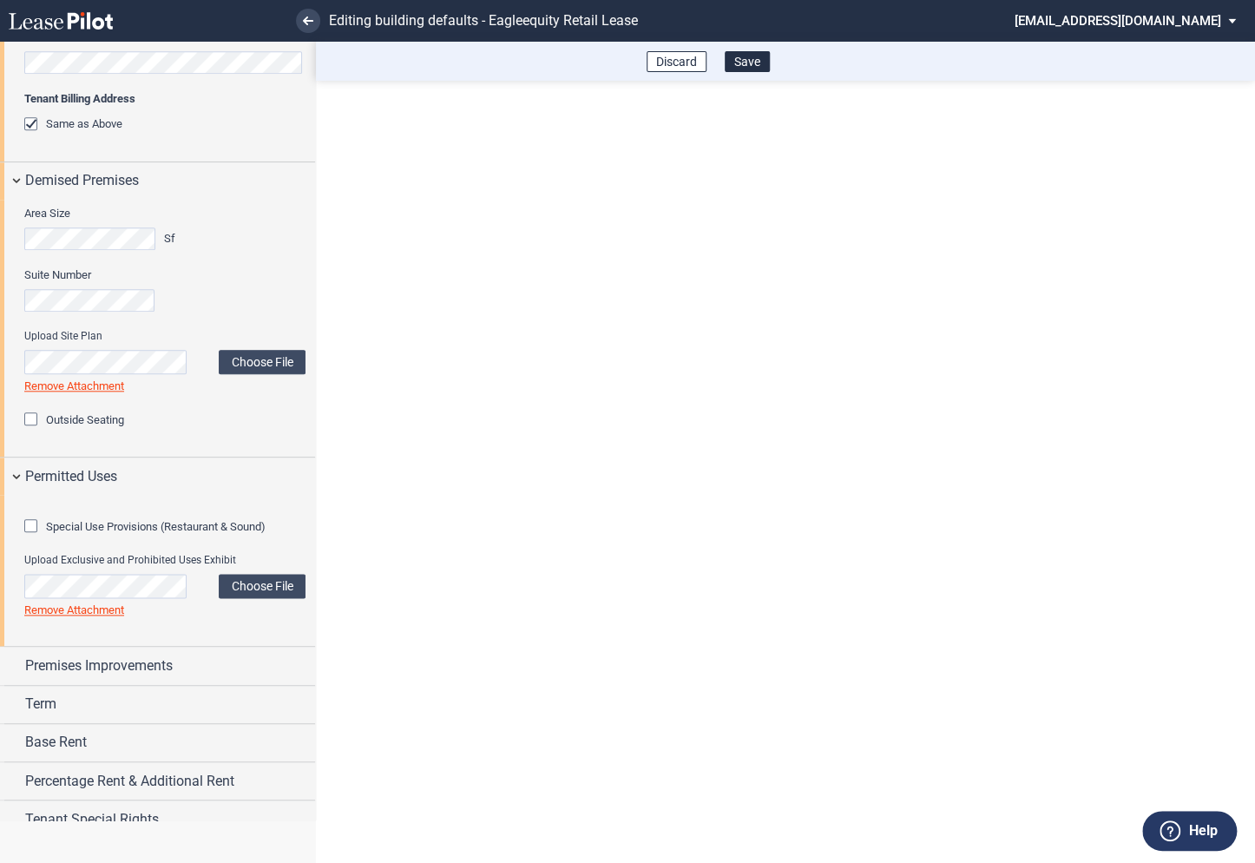
scroll to position [677, 0]
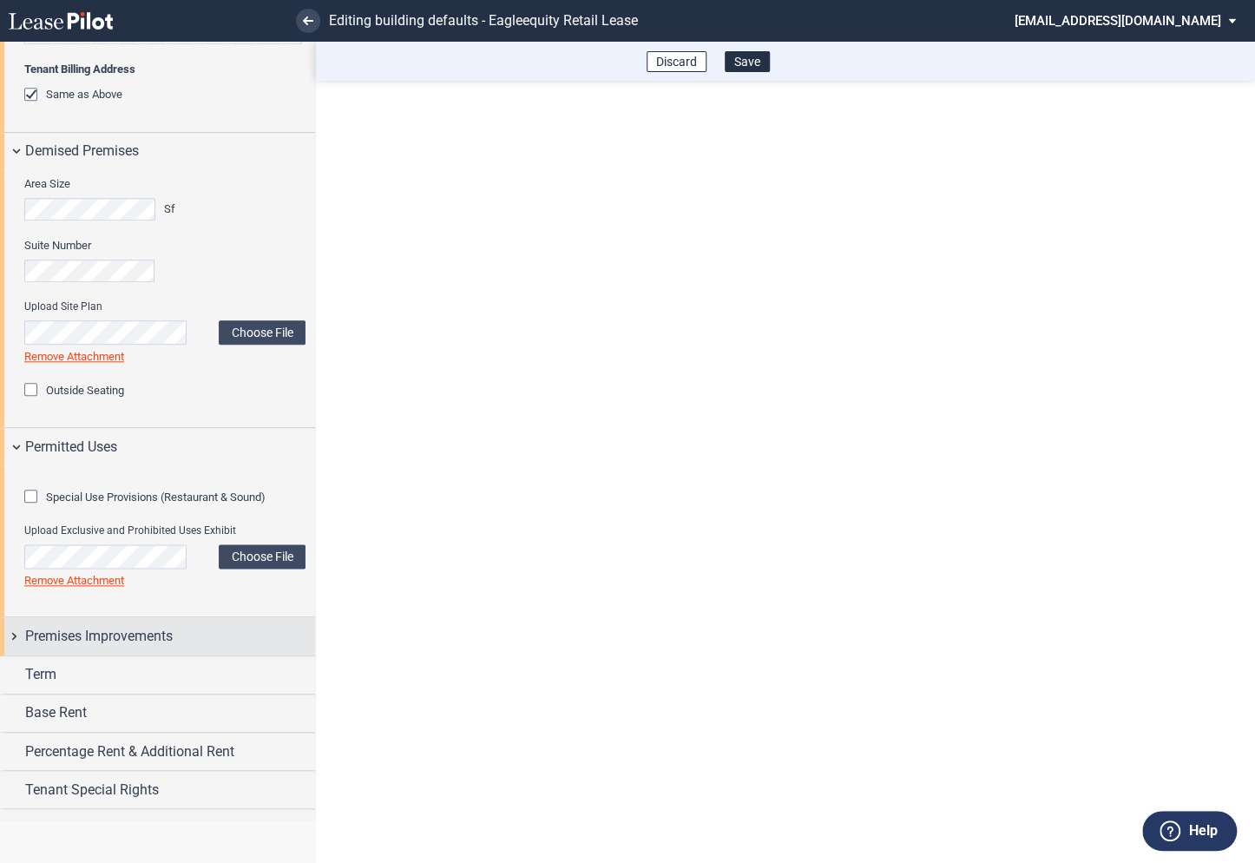
click at [12, 655] on div "Premises Improvements" at bounding box center [157, 635] width 315 height 37
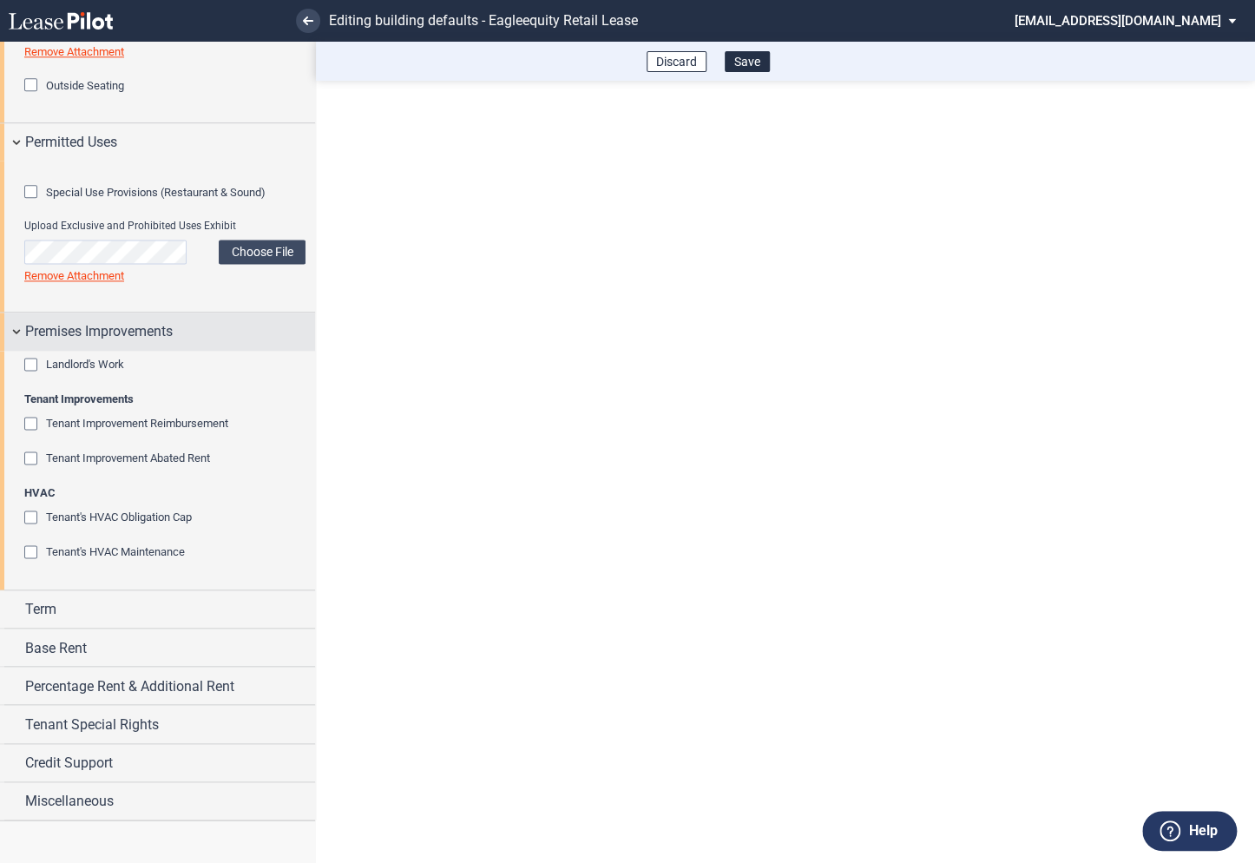
scroll to position [1033, 0]
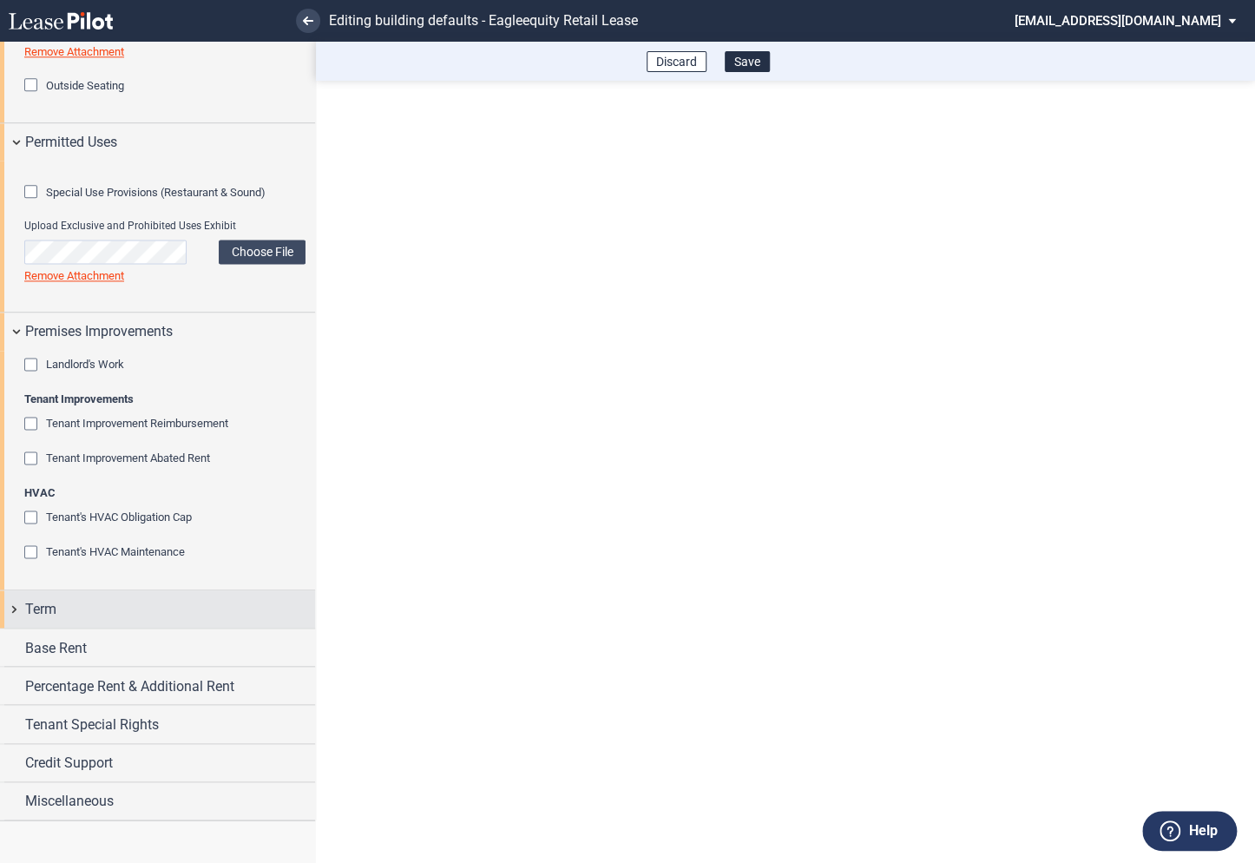
click at [15, 628] on div "Term" at bounding box center [157, 608] width 315 height 37
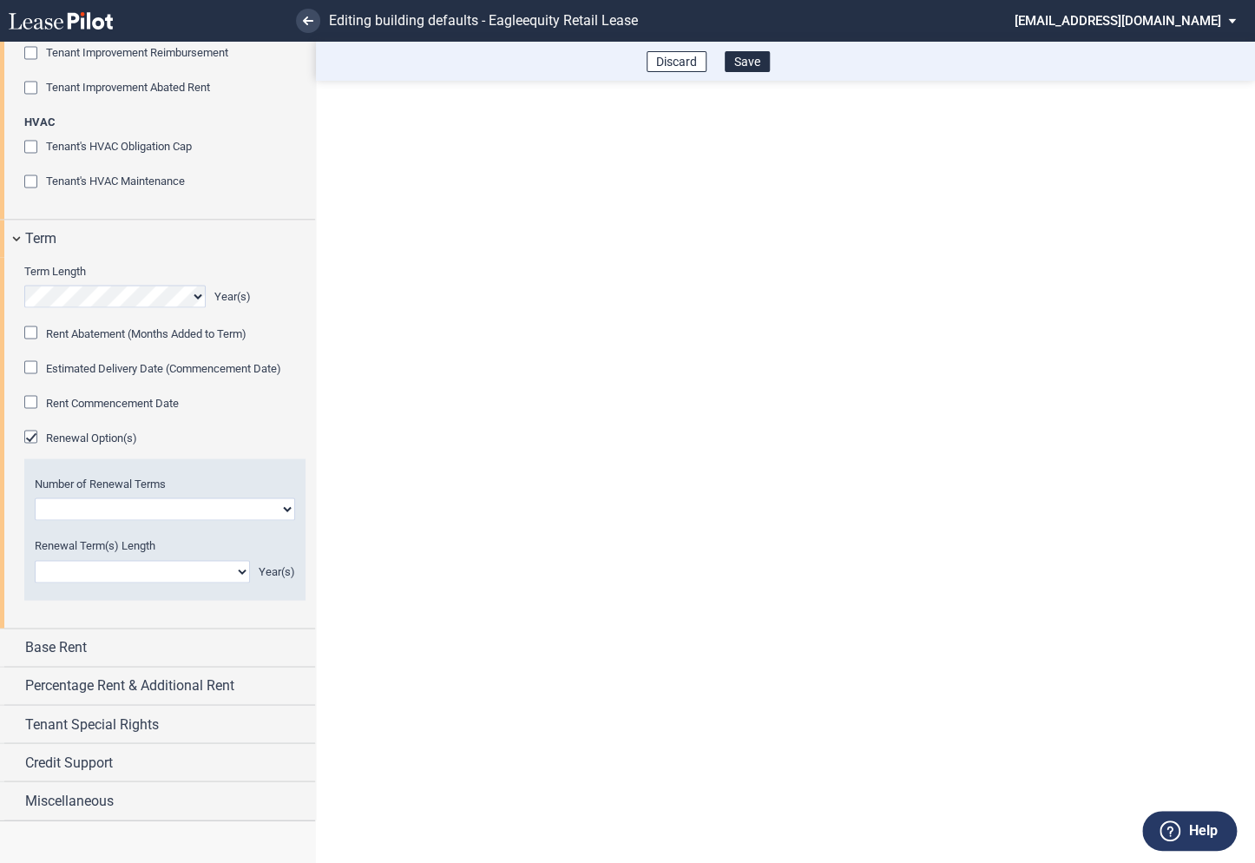
scroll to position [1413, 0]
click at [30, 412] on div "Rent Commencement Date" at bounding box center [32, 403] width 17 height 17
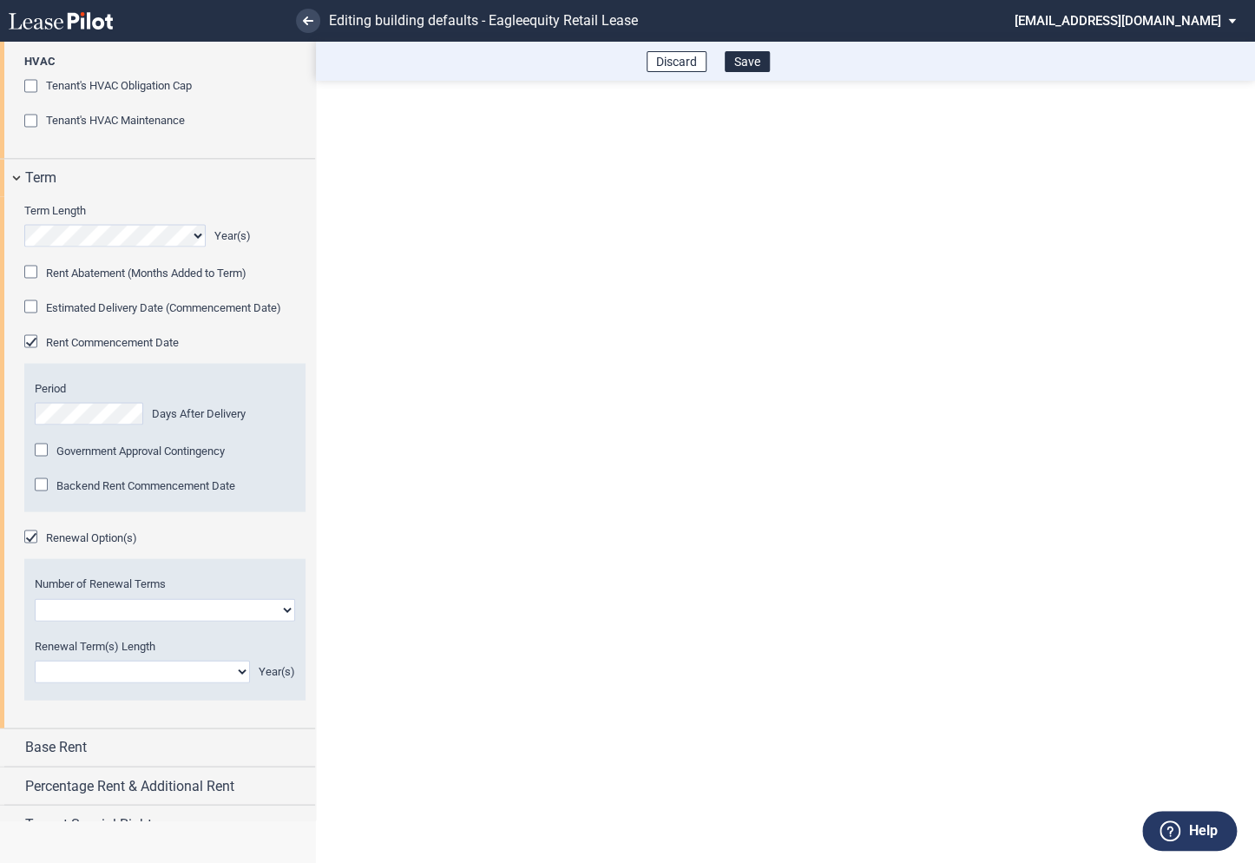
scroll to position [1607, 0]
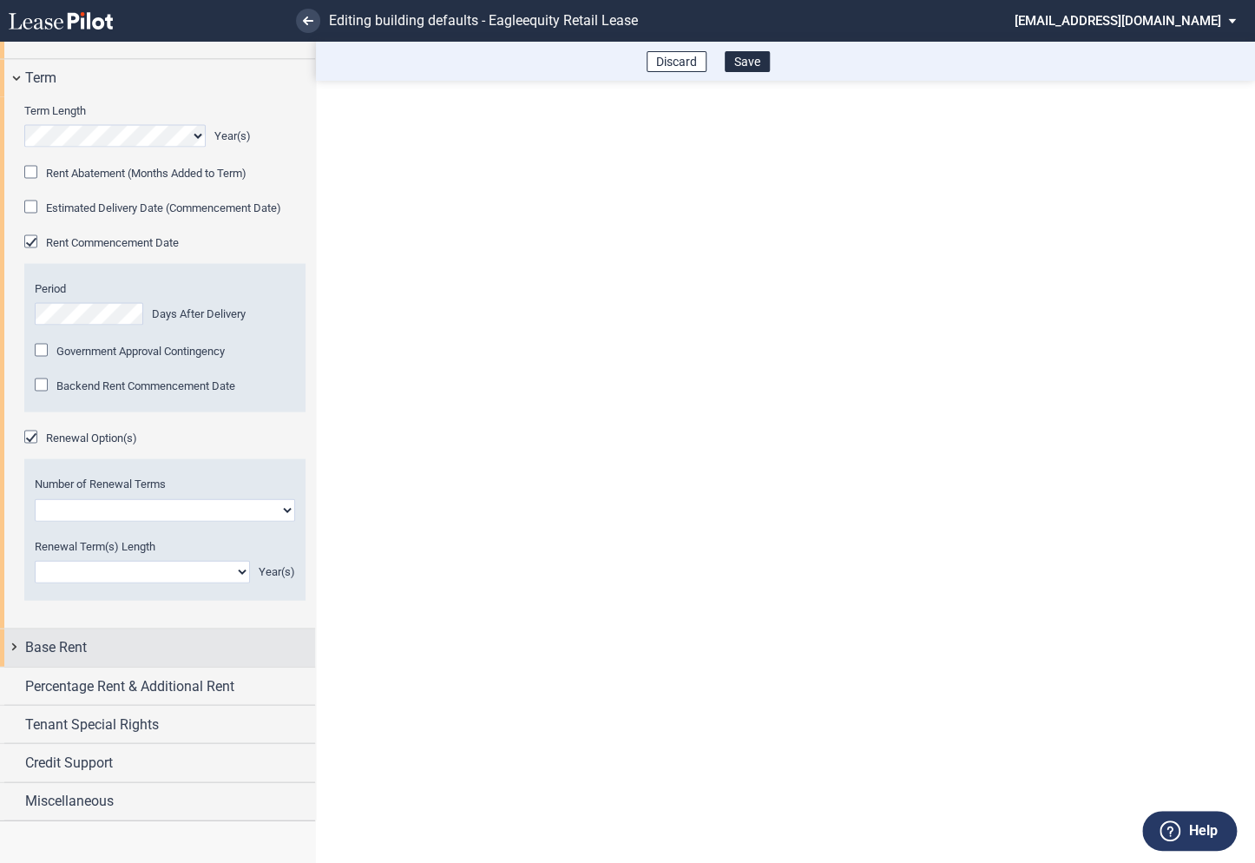
click at [13, 651] on div "Base Rent" at bounding box center [157, 647] width 315 height 37
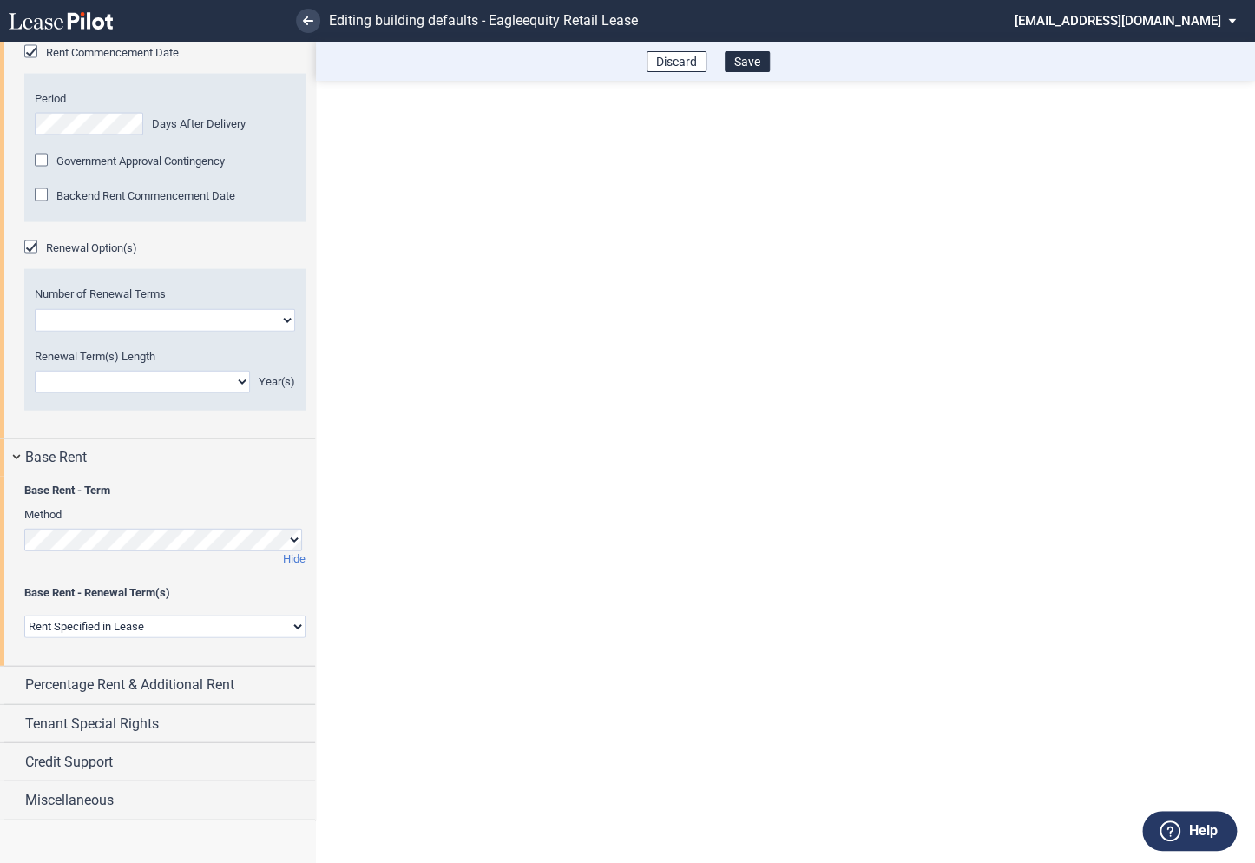
scroll to position [1778, 0]
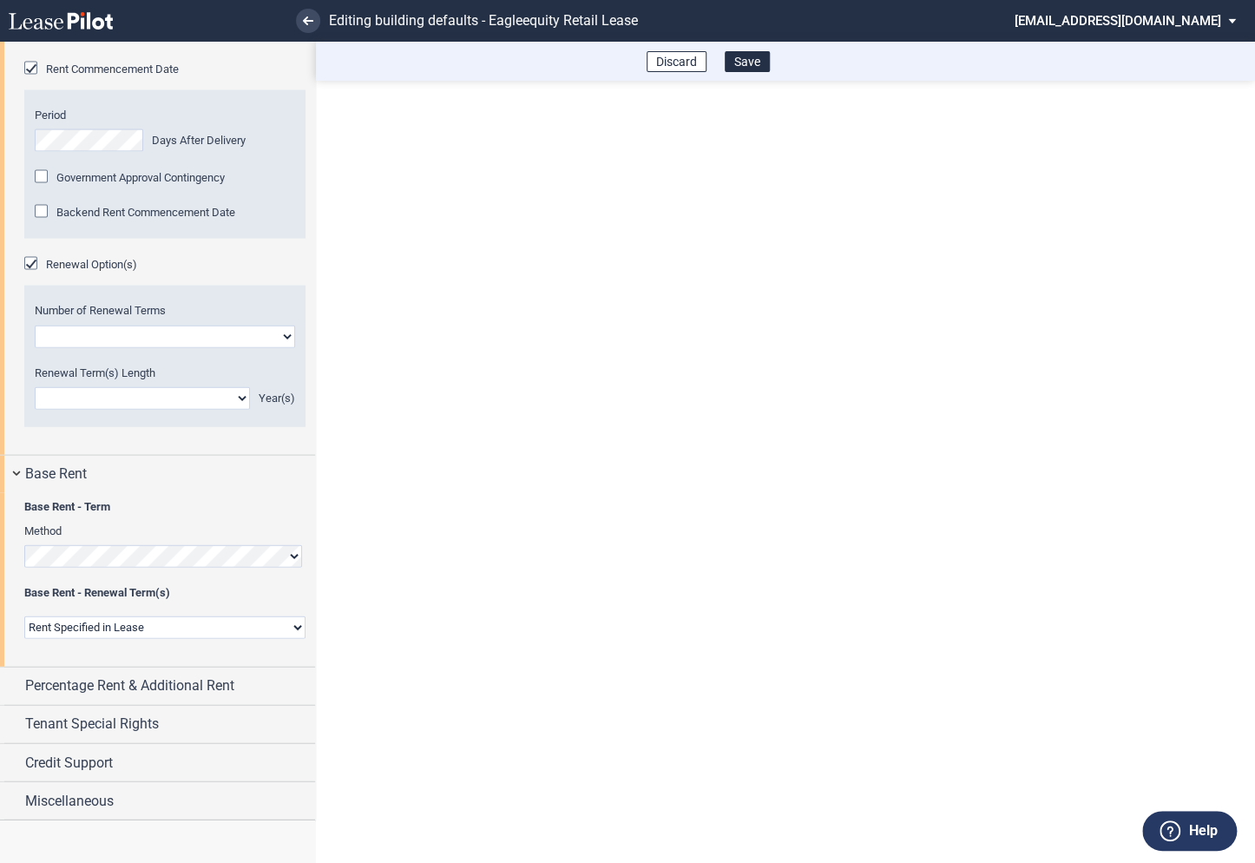
click at [73, 632] on select "Rent Set At Fair Market Value Rent Specified in Lease" at bounding box center [164, 627] width 281 height 23
select select "fmv"
click at [24, 619] on select "Rent Set At Fair Market Value Rent Specified in Lease" at bounding box center [164, 627] width 281 height 23
click at [103, 346] on select "One Two" at bounding box center [165, 337] width 260 height 23
click at [33, 270] on div "Renewal Option(s)" at bounding box center [32, 265] width 17 height 17
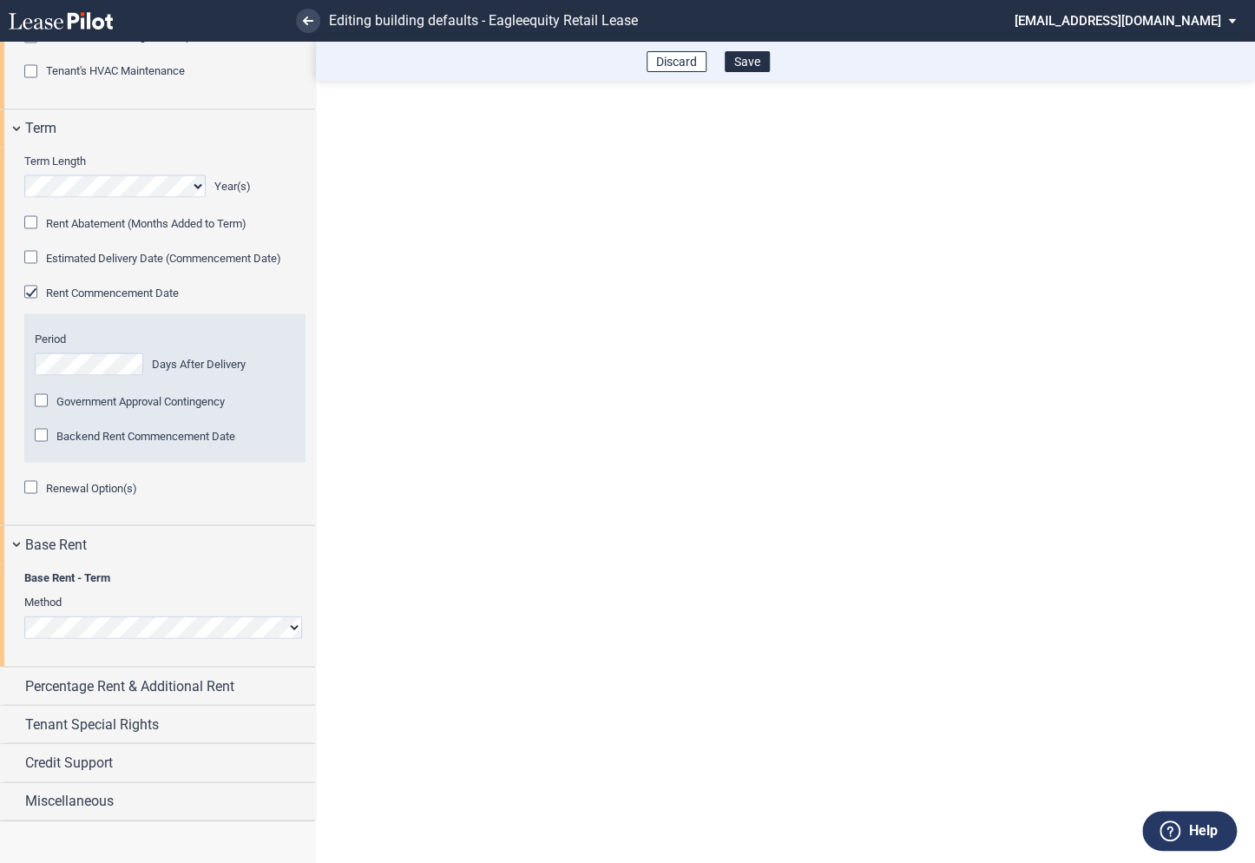
scroll to position [1556, 0]
click at [16, 685] on div "Percentage Rent & Additional Rent" at bounding box center [157, 685] width 315 height 37
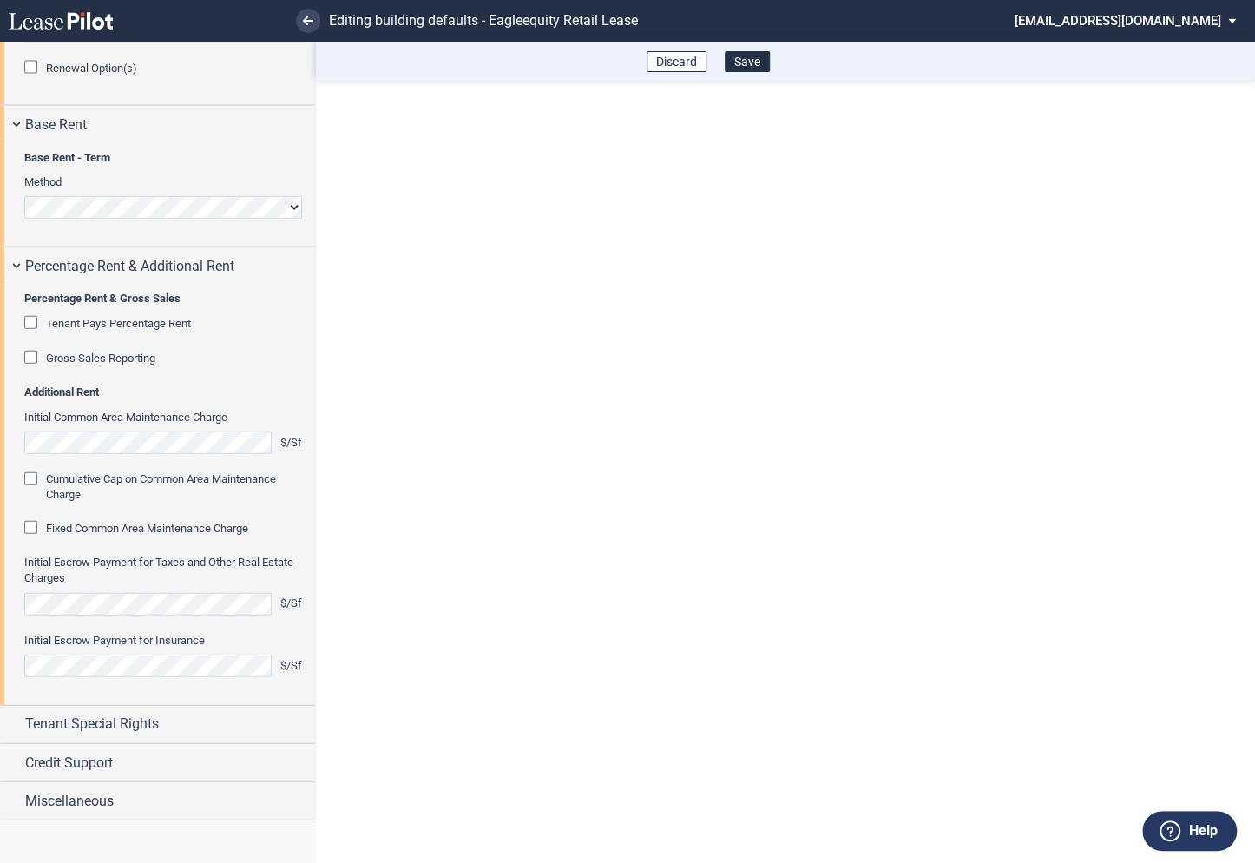
scroll to position [1938, 0]
click at [32, 368] on div "Gross Sales Reporting" at bounding box center [32, 359] width 17 height 17
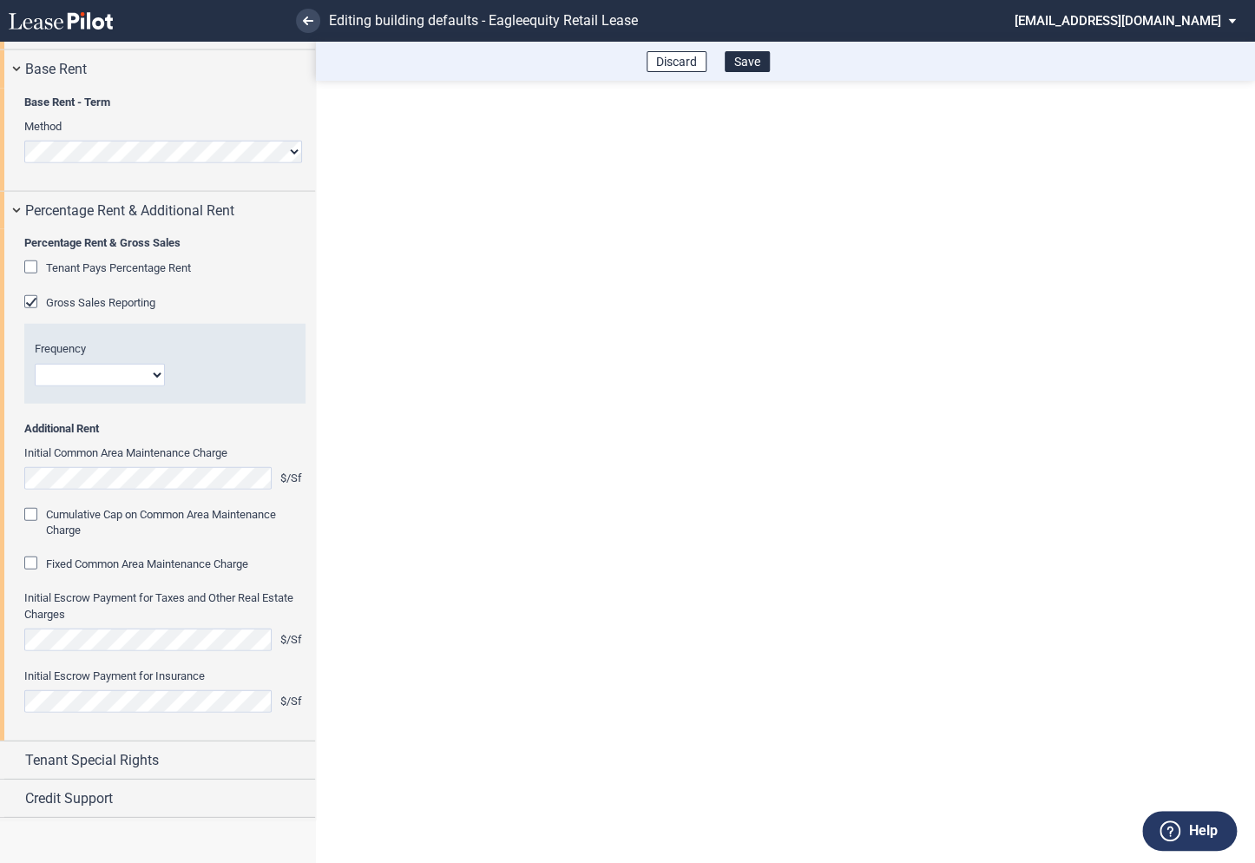
click at [72, 386] on select "Monthly Quarterly" at bounding box center [100, 375] width 130 height 23
select select "monthly"
click at [35, 386] on select "Monthly Quarterly" at bounding box center [100, 375] width 130 height 23
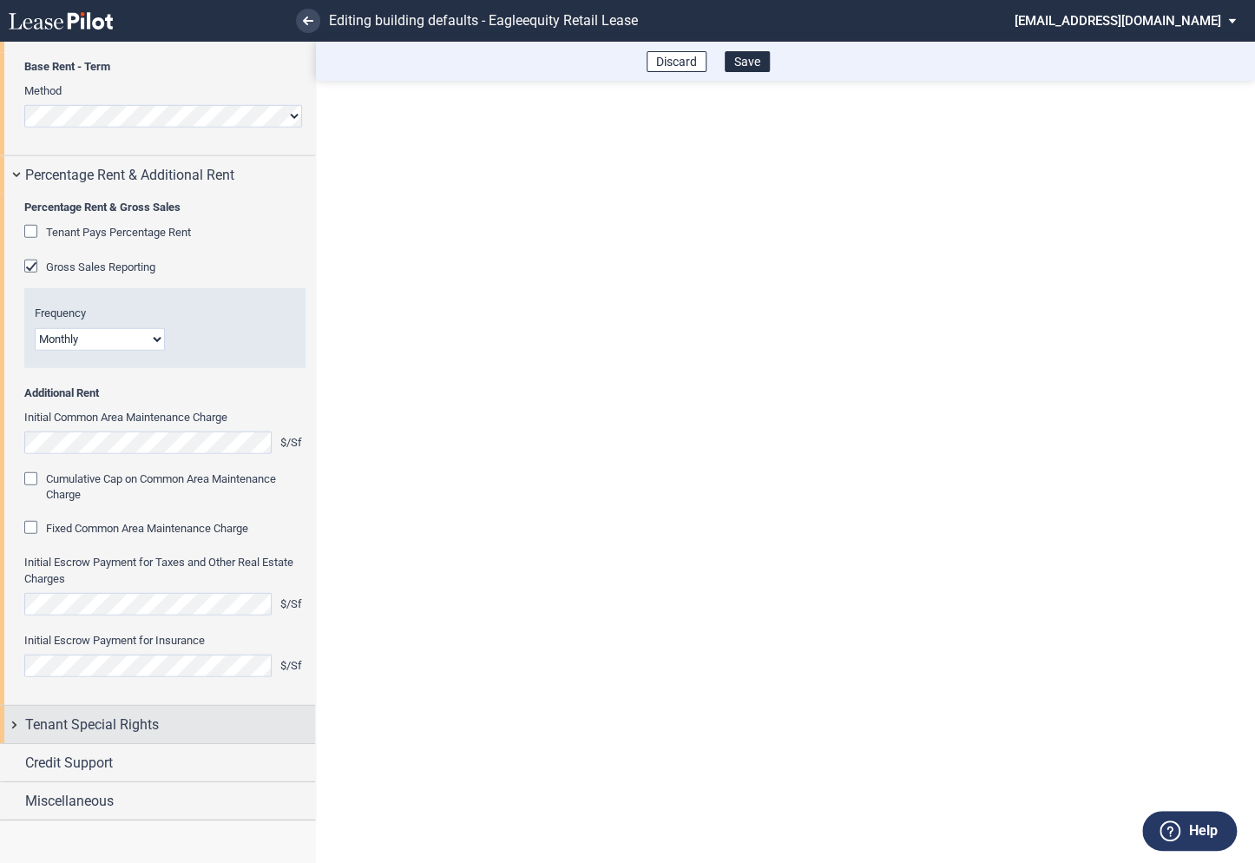
click at [17, 728] on div "Tenant Special Rights" at bounding box center [157, 724] width 315 height 37
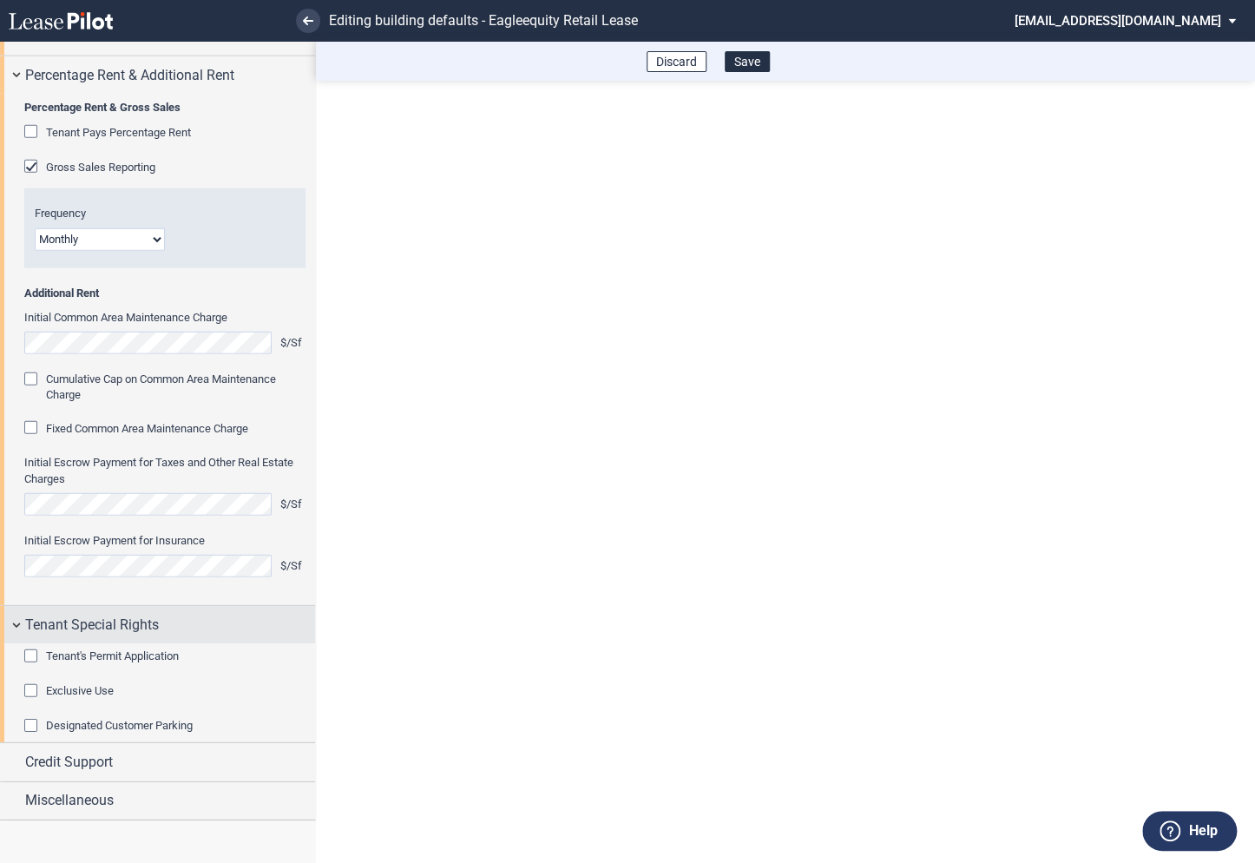
scroll to position [2188, 0]
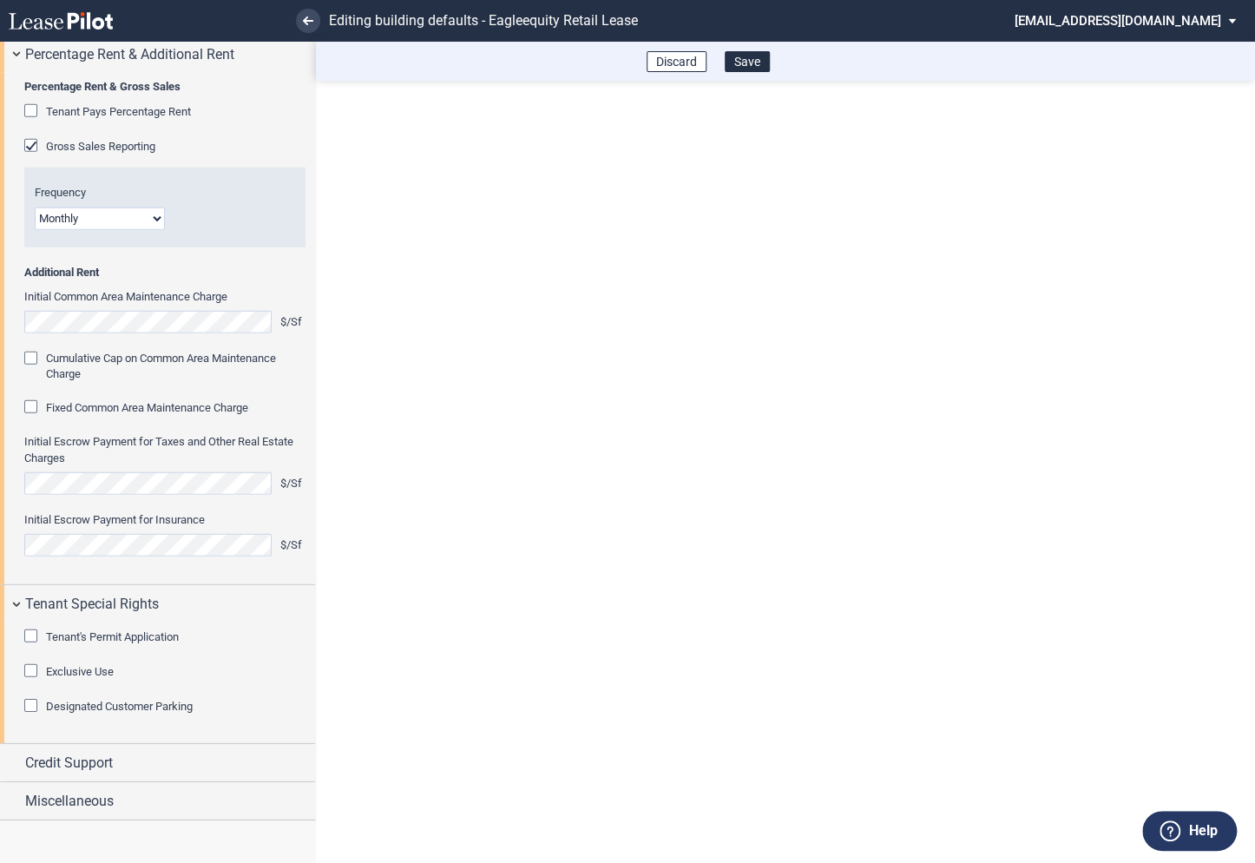
click at [37, 640] on div "Tenant's Permit Application" at bounding box center [32, 637] width 17 height 17
click at [36, 672] on div "Exclusive Use" at bounding box center [32, 672] width 17 height 17
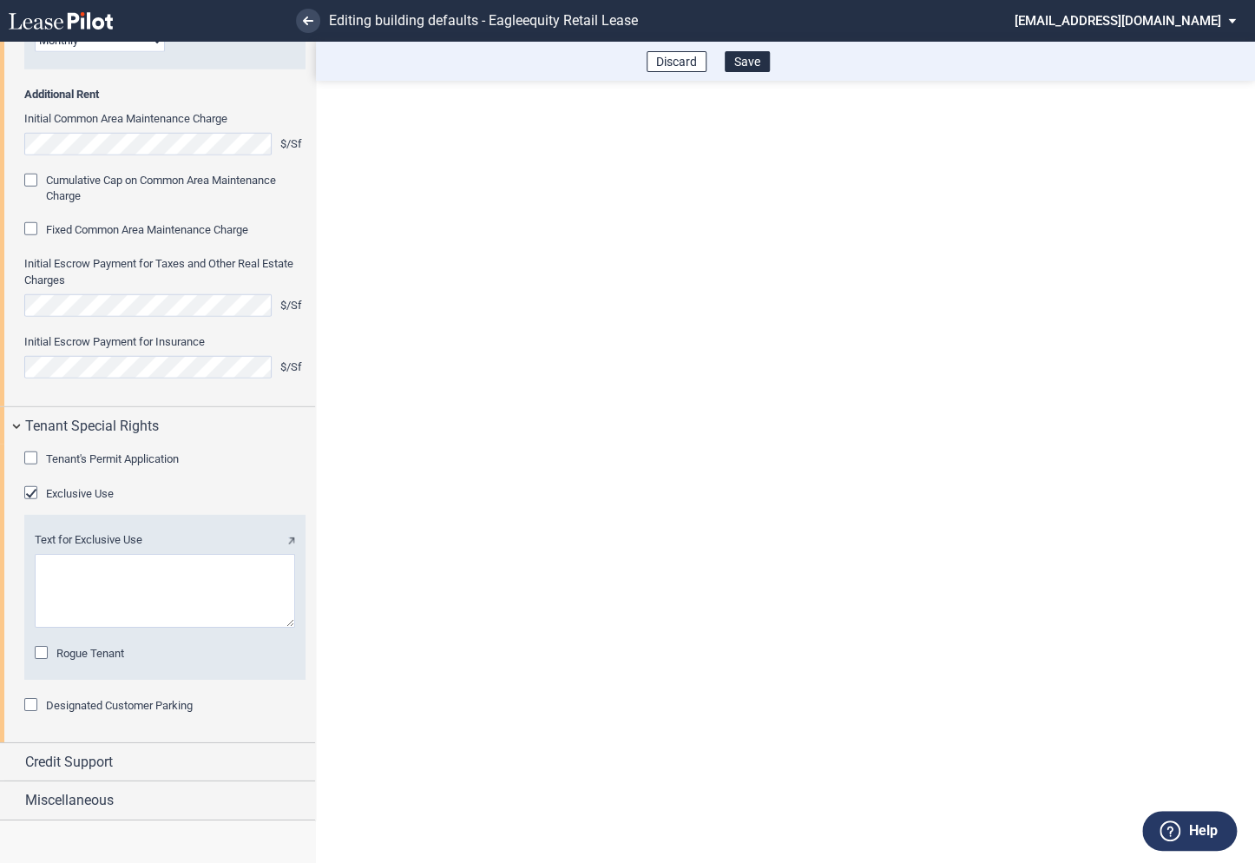
scroll to position [2352, 0]
click at [40, 663] on div "Rogue Tenant" at bounding box center [43, 654] width 17 height 17
click at [37, 504] on div "Exclusive Use" at bounding box center [32, 494] width 17 height 17
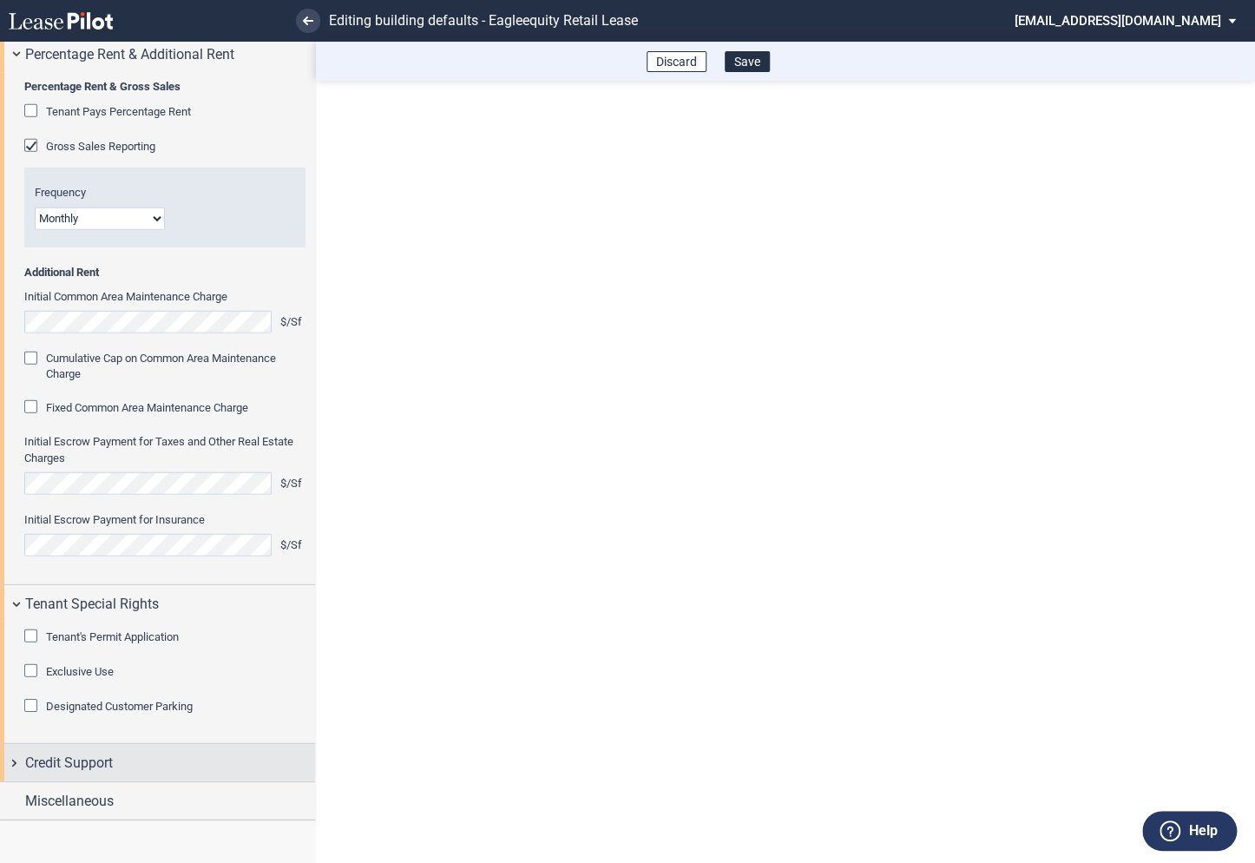
click at [16, 761] on div "Credit Support" at bounding box center [157, 762] width 315 height 37
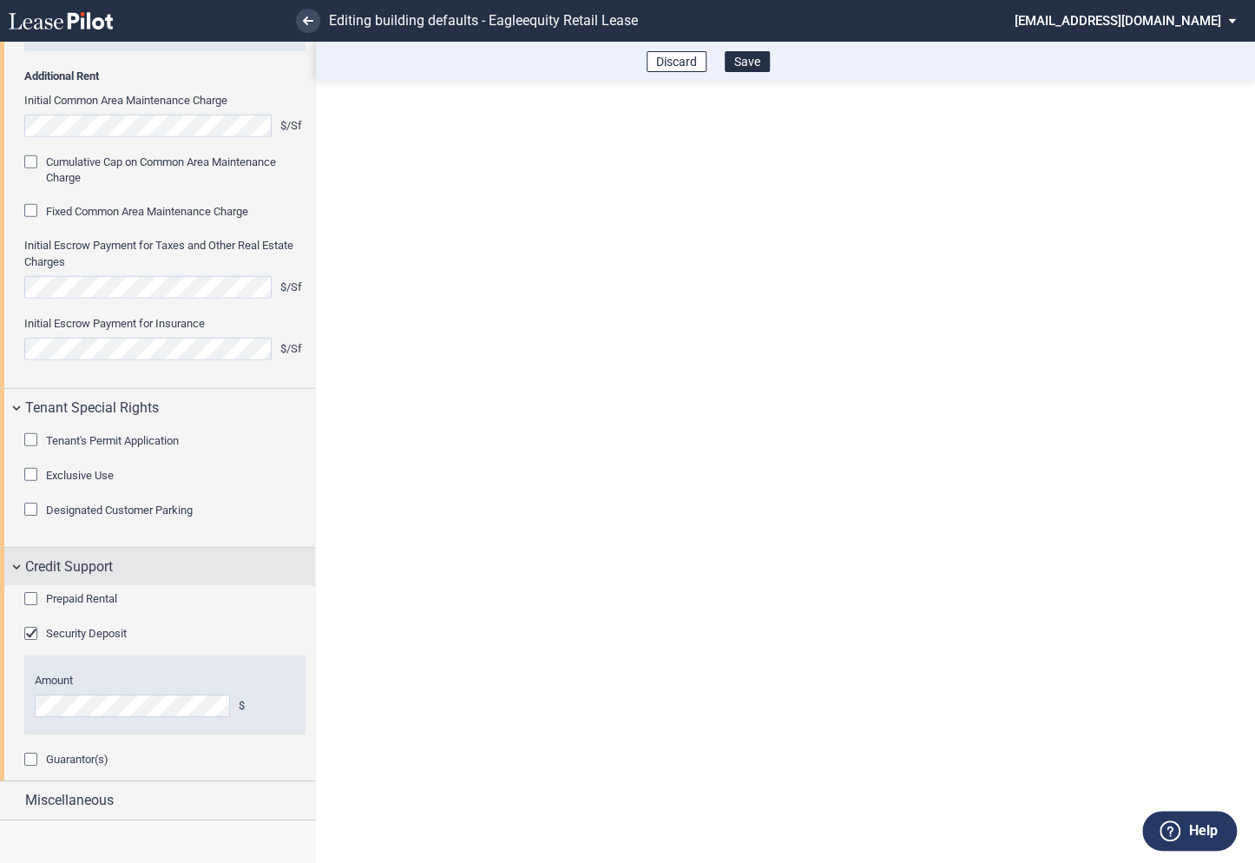
scroll to position [2400, 0]
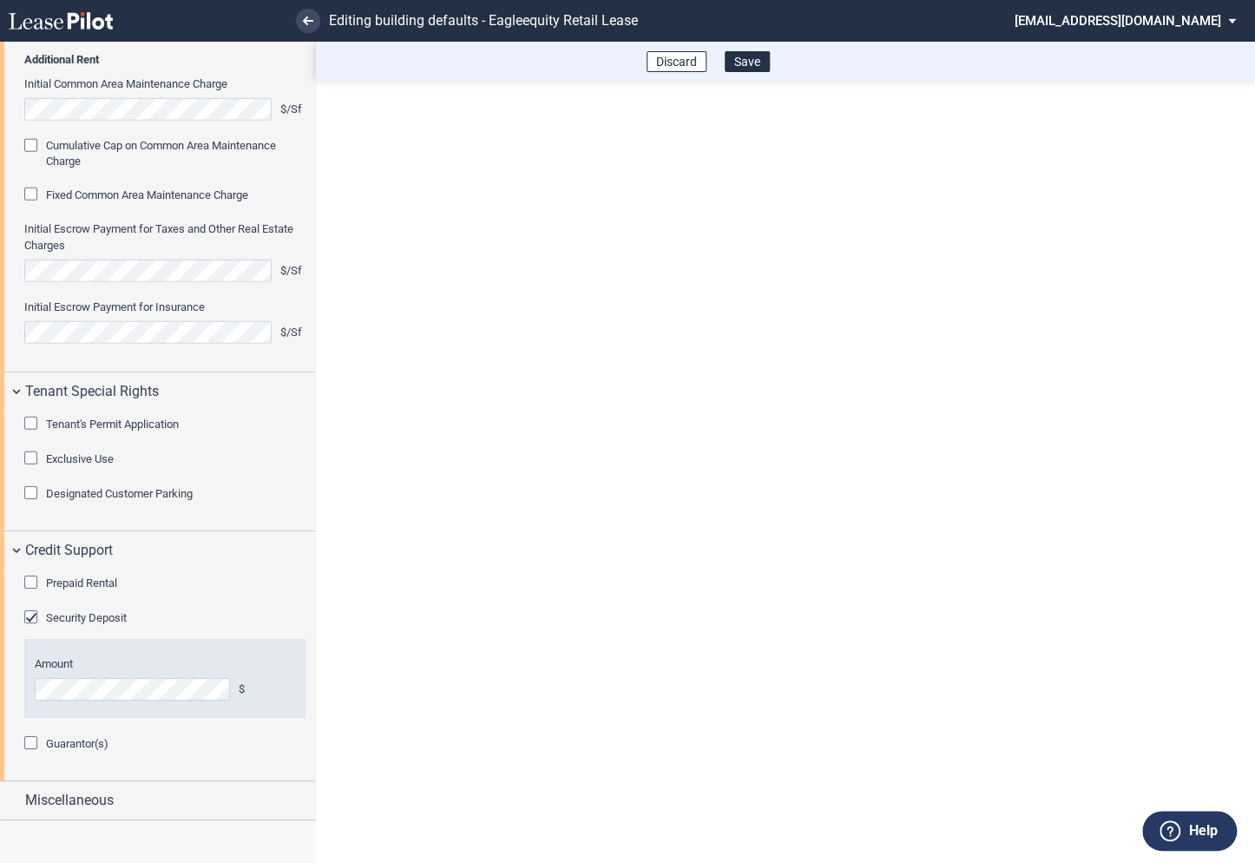
click at [34, 577] on div "Prepaid Rental" at bounding box center [32, 584] width 17 height 17
click at [32, 742] on div "Guarantor(s)" at bounding box center [32, 744] width 17 height 17
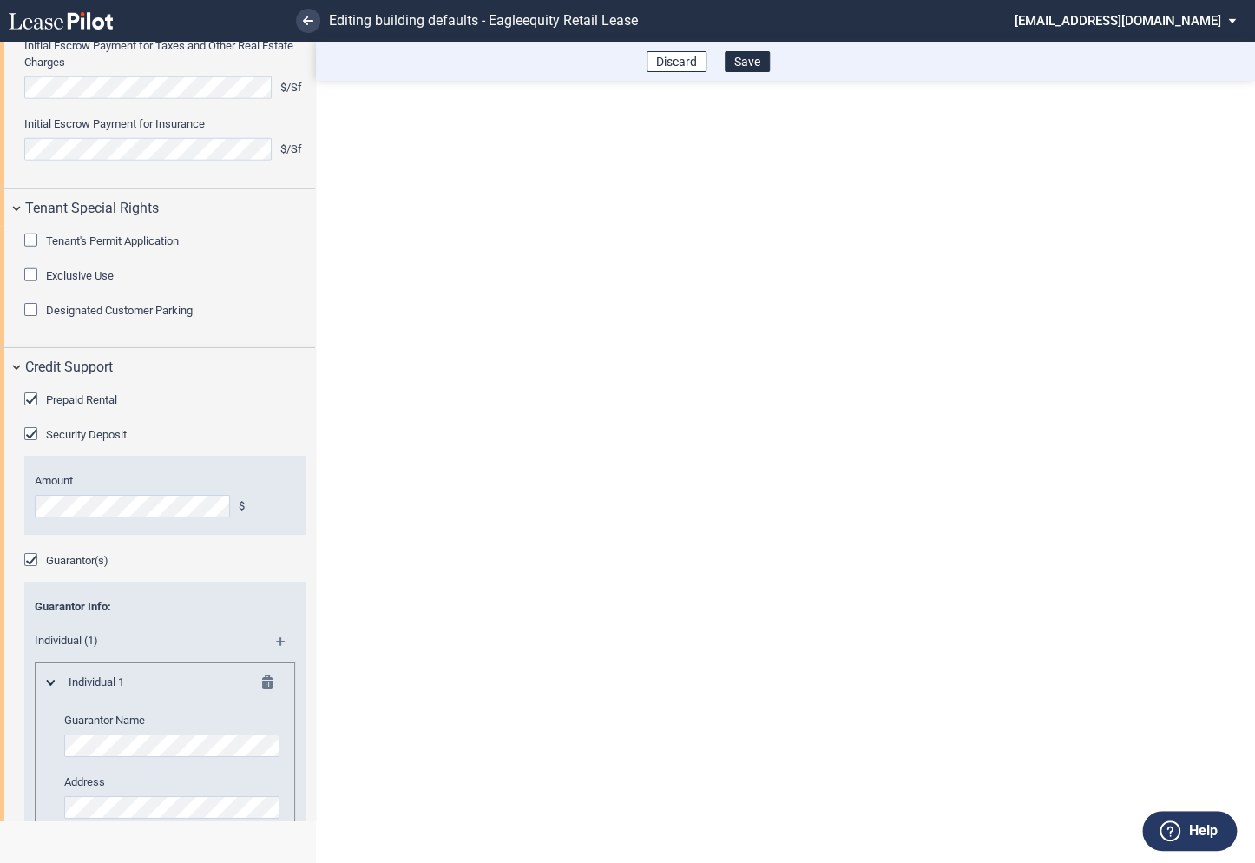
scroll to position [2580, 0]
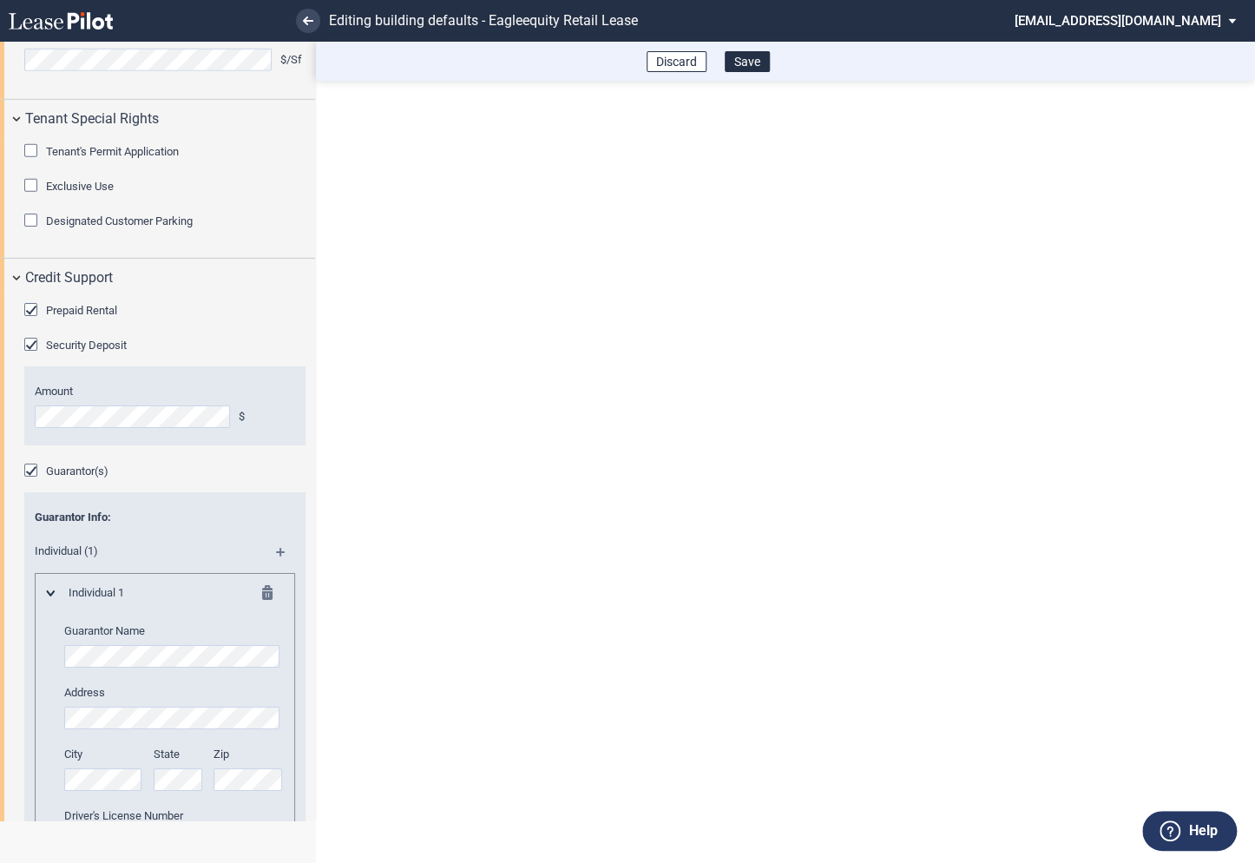
click at [30, 481] on div "Guarantor(s)" at bounding box center [32, 472] width 17 height 17
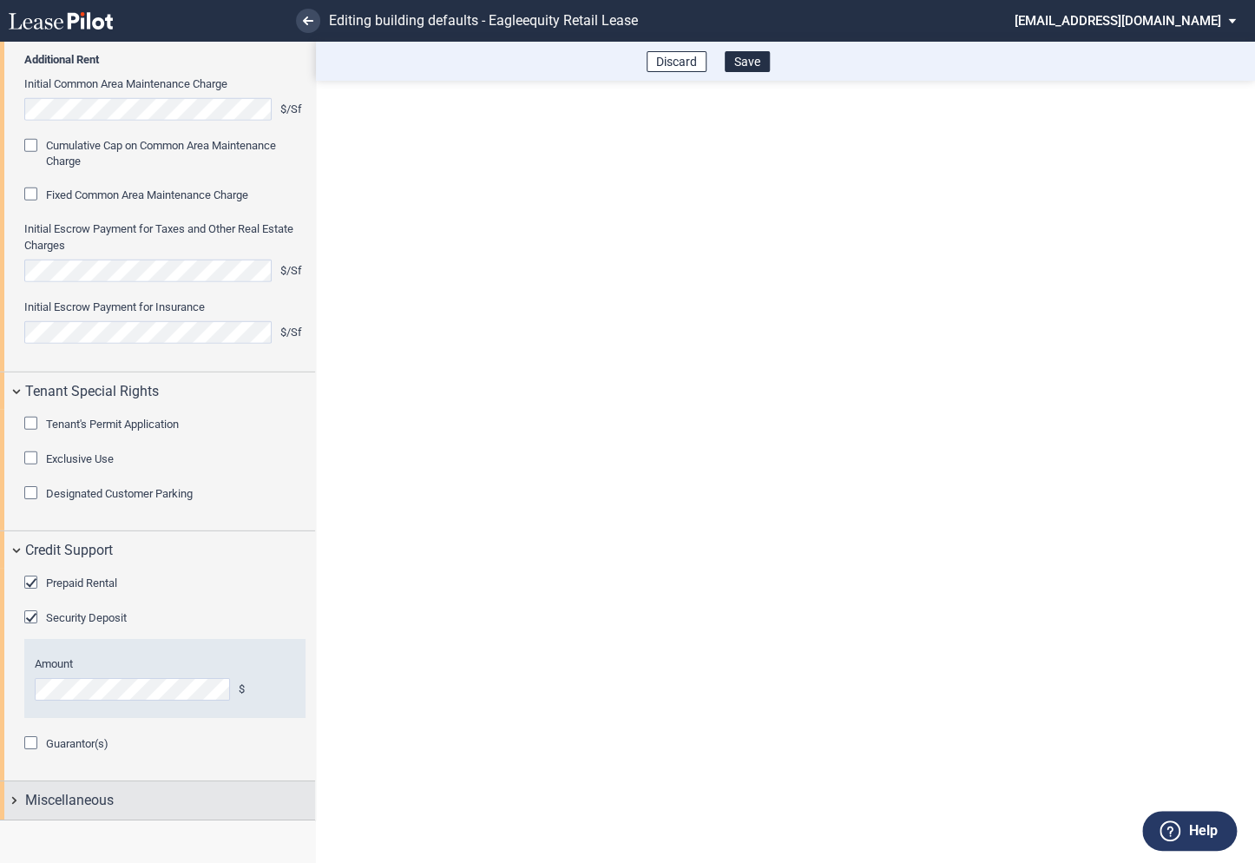
click at [15, 806] on div "Miscellaneous" at bounding box center [157, 799] width 315 height 37
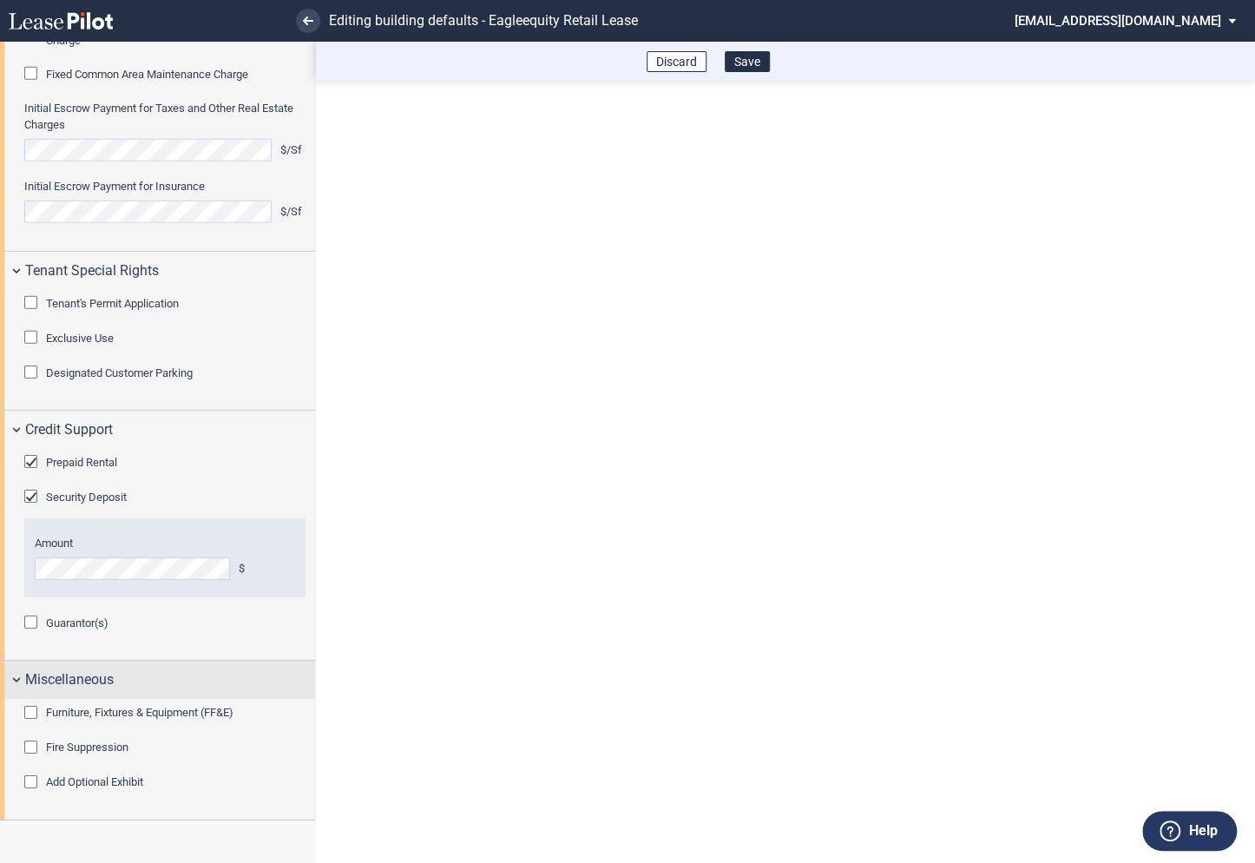
scroll to position [2521, 0]
click at [753, 65] on button "Save" at bounding box center [747, 61] width 45 height 21
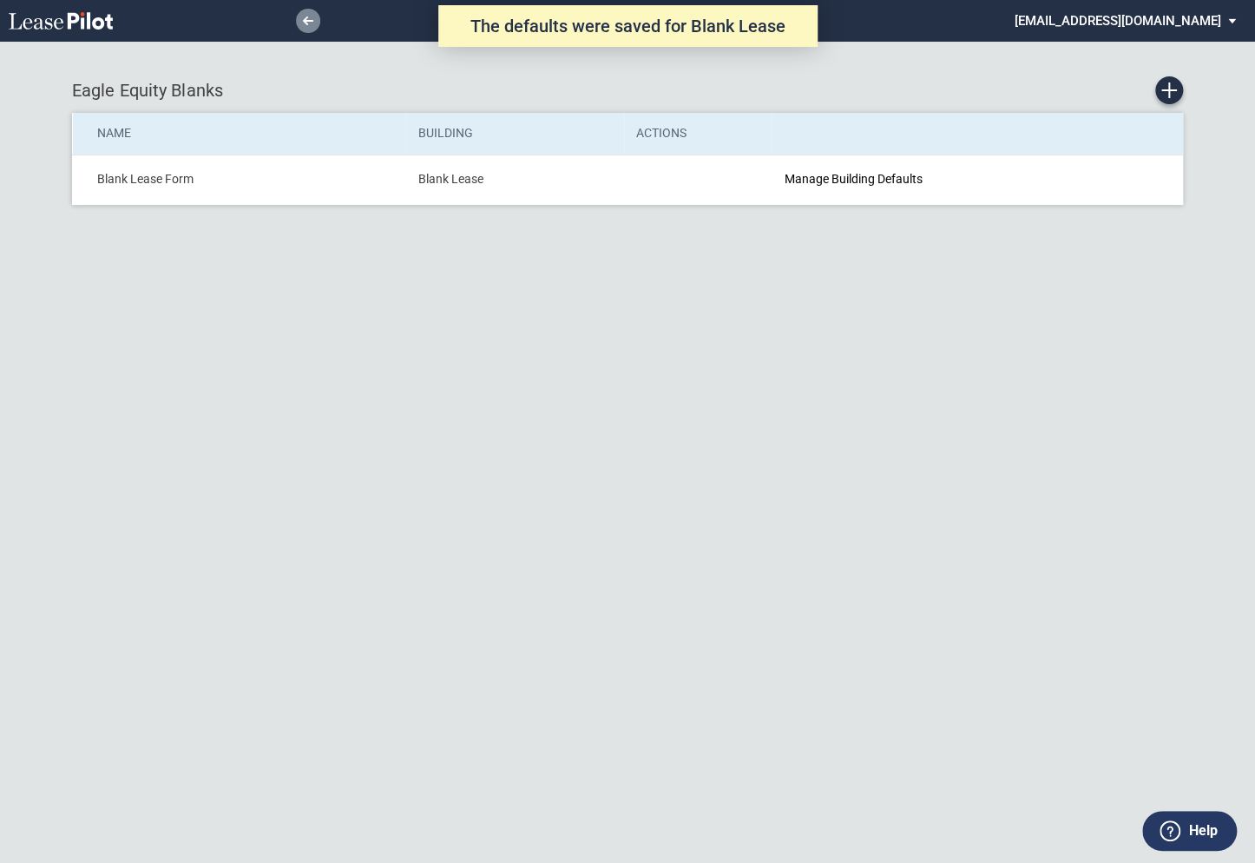
click at [307, 26] on link at bounding box center [308, 21] width 24 height 24
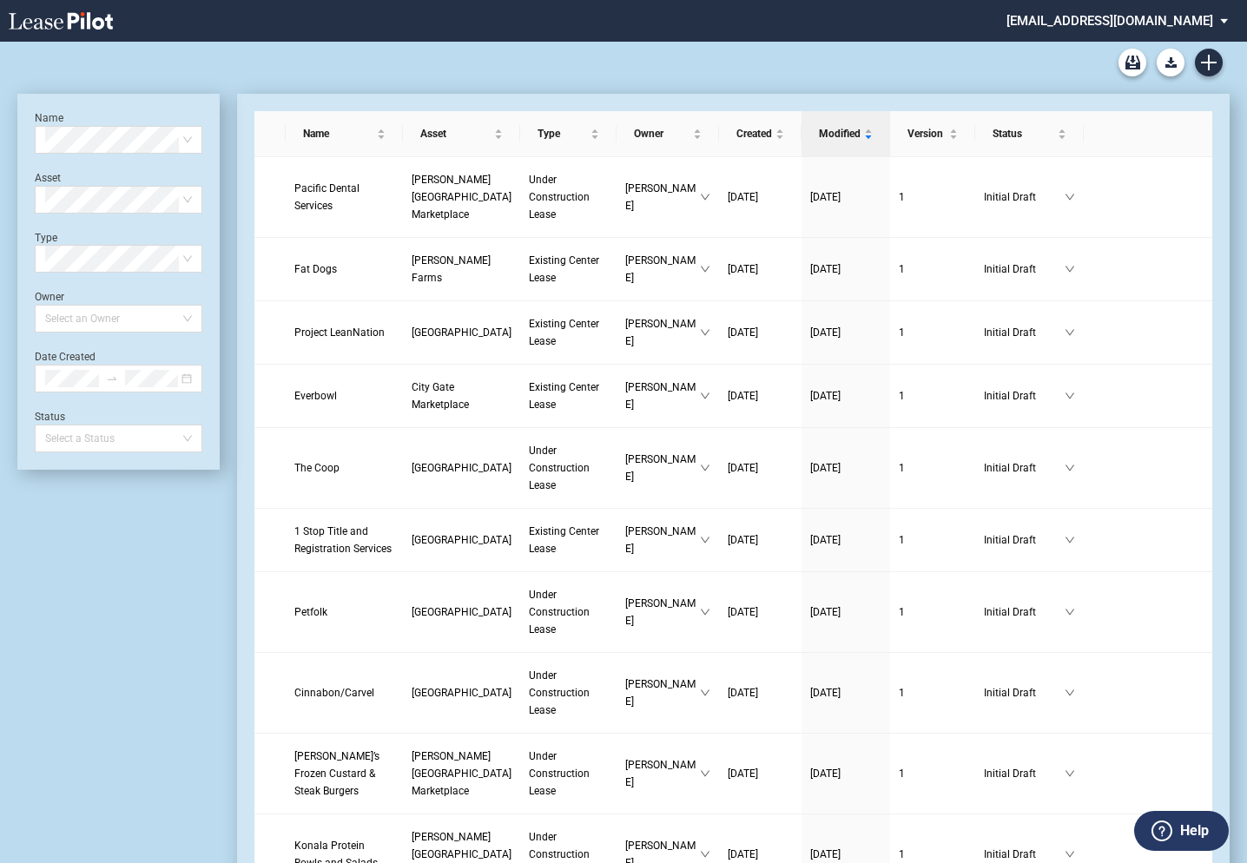
click at [1131, 28] on md-select "[EMAIL_ADDRESS][DOMAIN_NAME] Change Password 2-Factor Authentication Admin Area…" at bounding box center [1124, 19] width 238 height 39
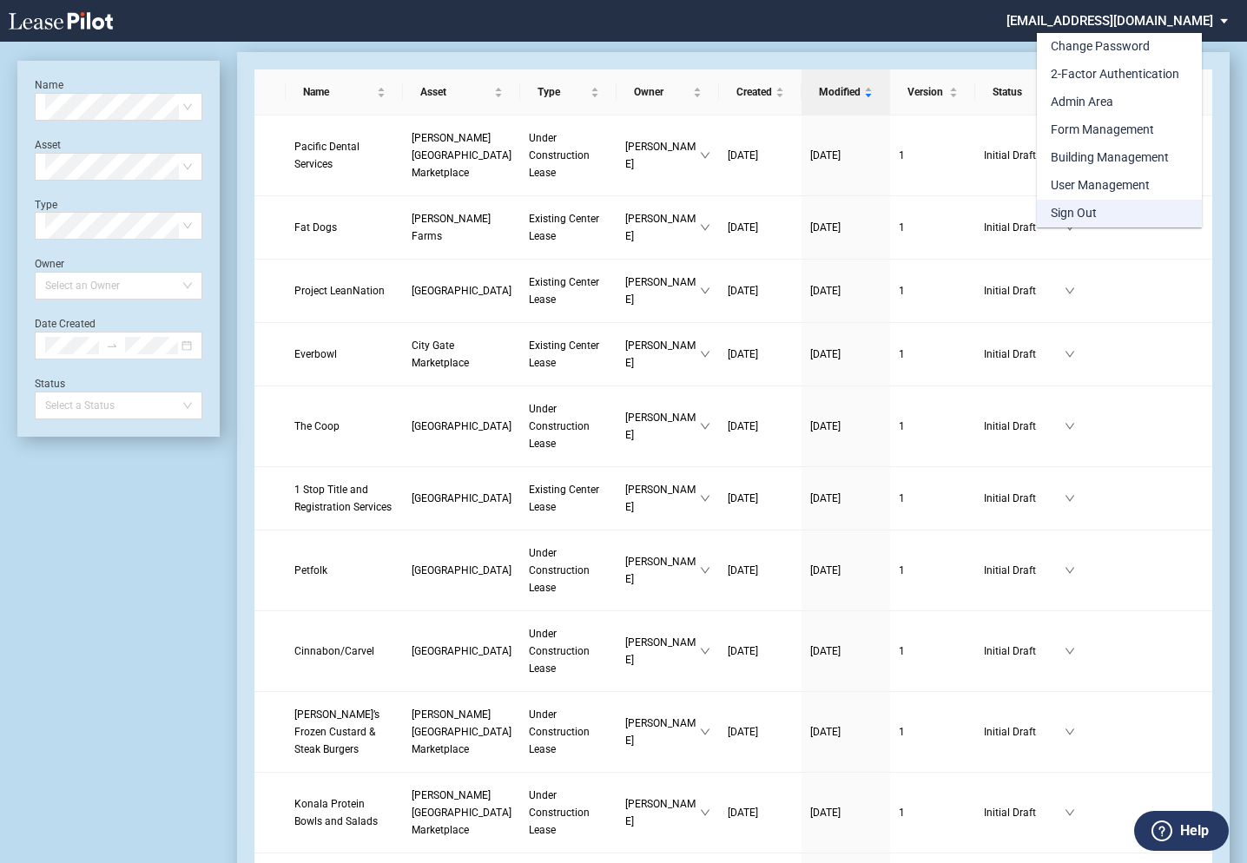
click at [1059, 211] on div "Sign Out" at bounding box center [1074, 213] width 46 height 17
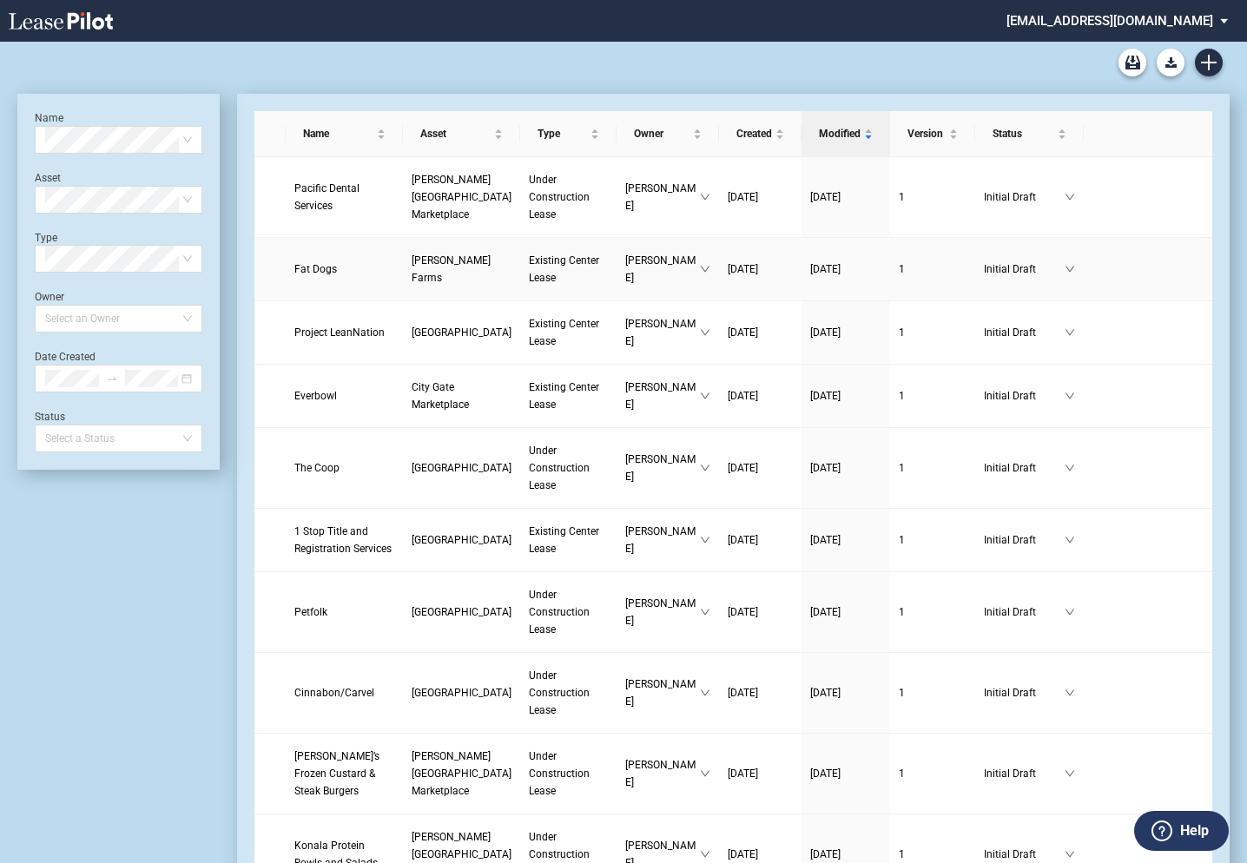
scroll to position [42, 0]
